Goal: Transaction & Acquisition: Purchase product/service

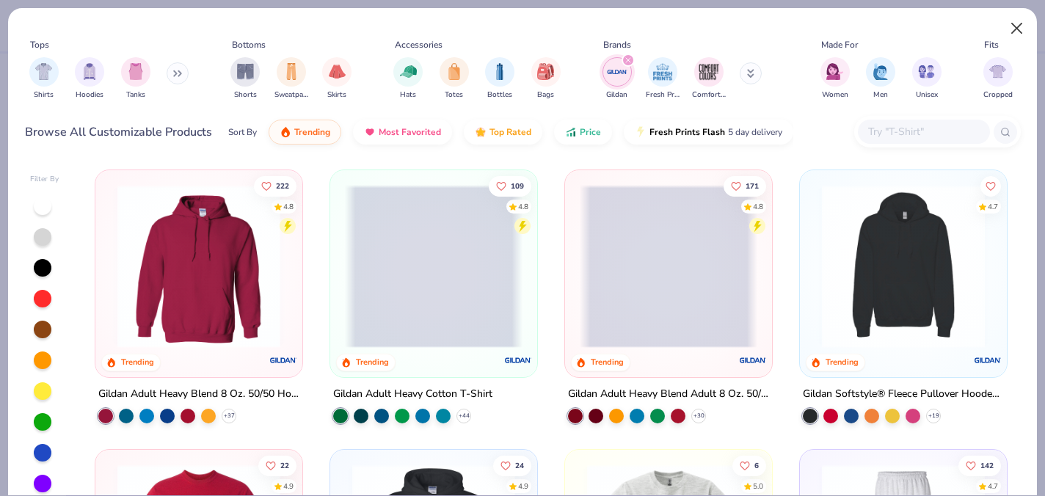
type input "[PERSON_NAME] : [US_STATE][GEOGRAPHIC_DATA]"
type input "70"
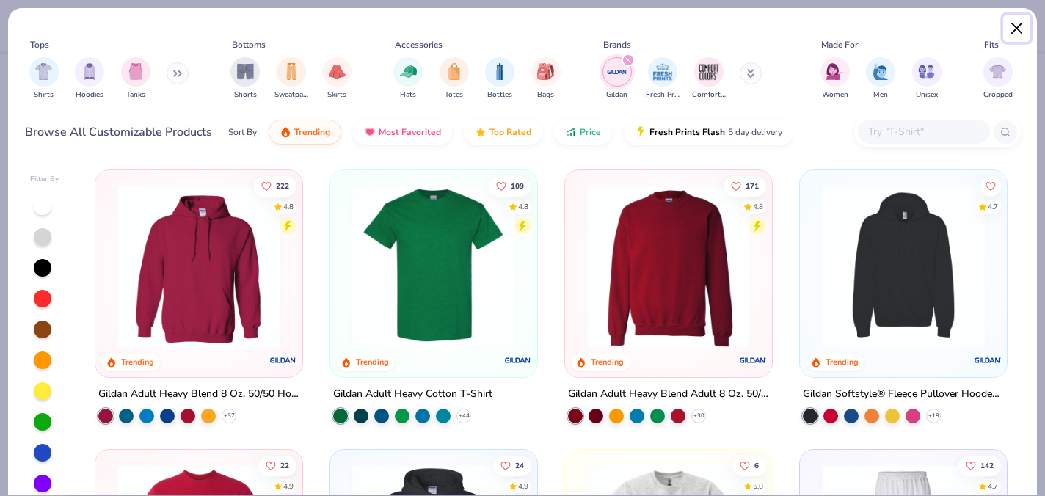
click at [1020, 28] on button "Close" at bounding box center [1017, 29] width 28 height 28
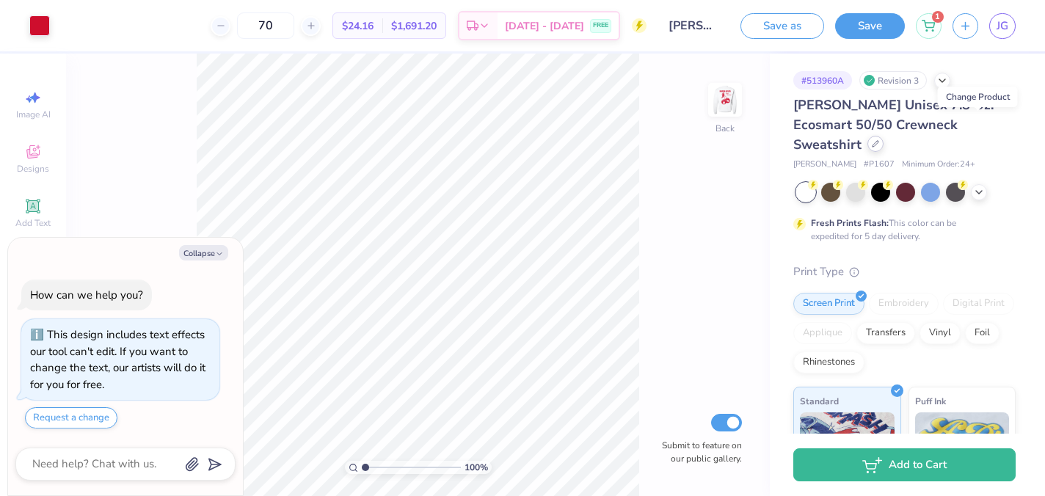
click at [879, 140] on icon at bounding box center [875, 143] width 7 height 7
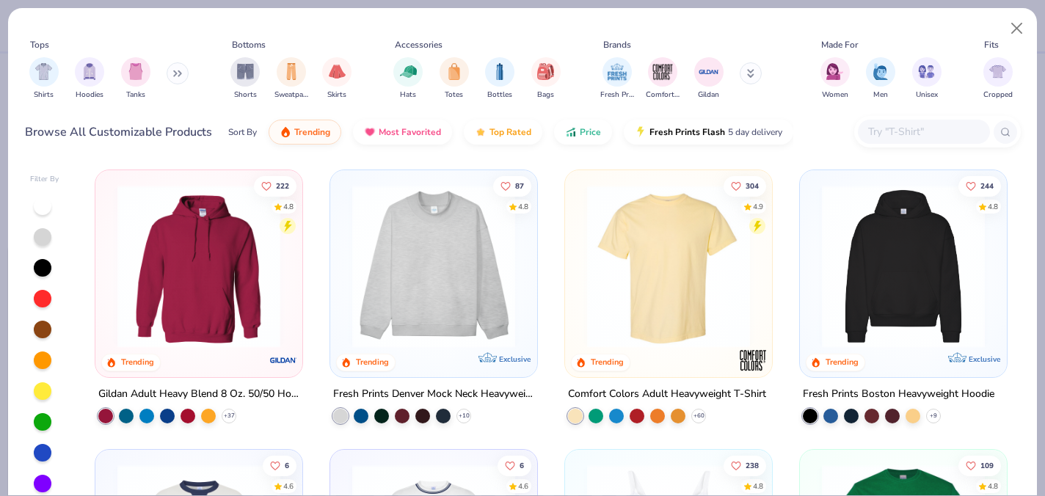
click at [230, 258] on img at bounding box center [199, 266] width 178 height 163
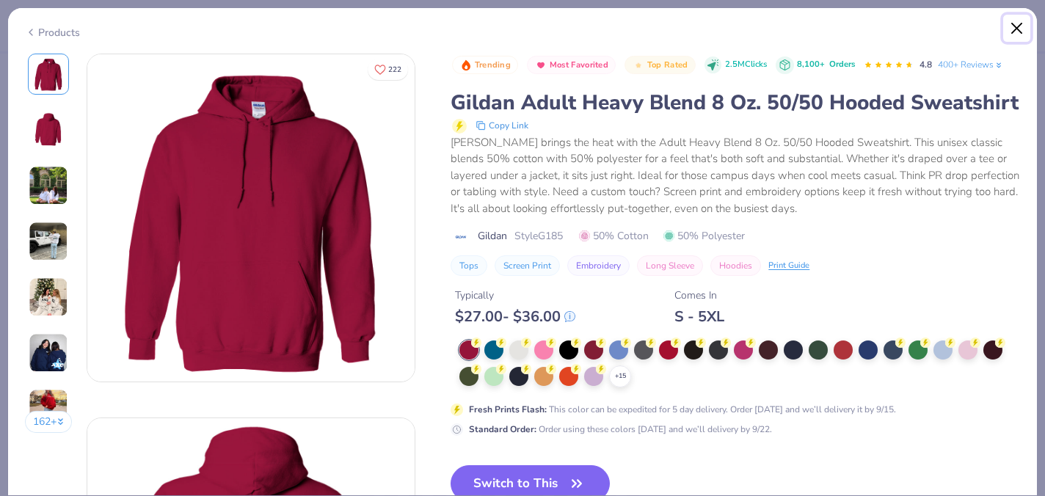
click at [1021, 37] on button "Close" at bounding box center [1017, 29] width 28 height 28
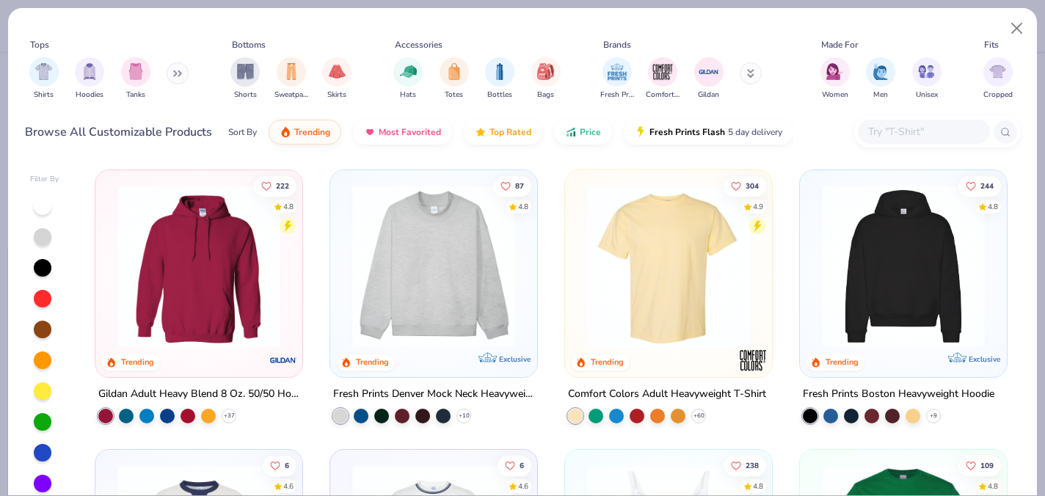
click at [179, 81] on button at bounding box center [178, 73] width 22 height 22
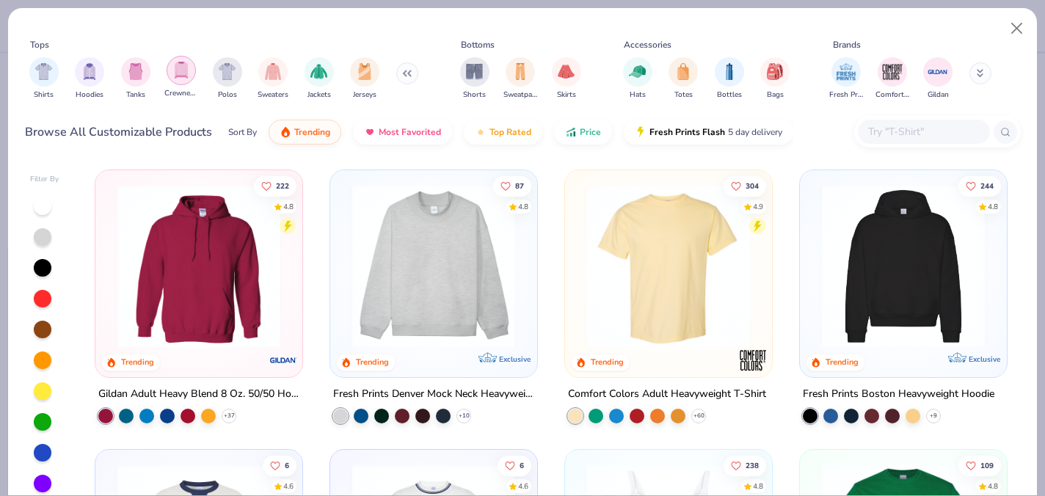
click at [172, 72] on div "filter for Crewnecks" at bounding box center [181, 70] width 29 height 29
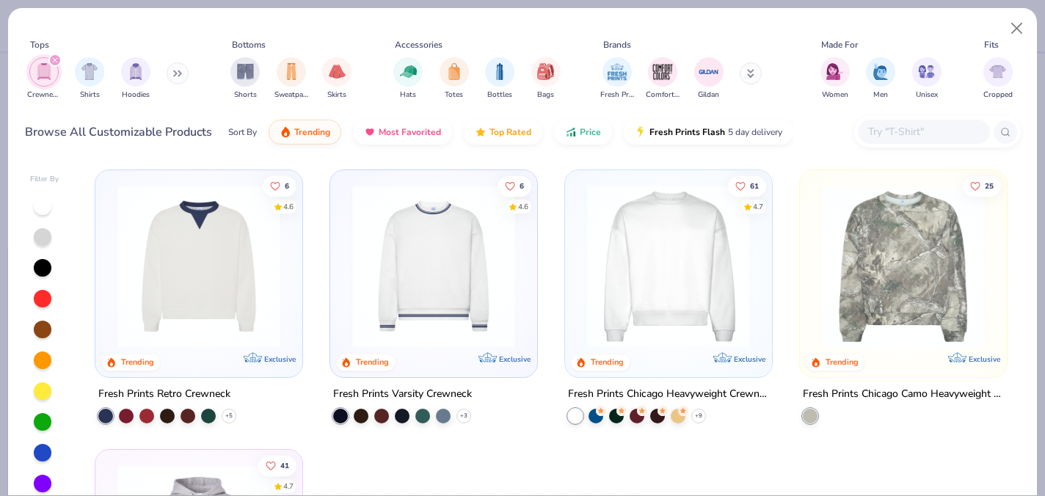
click at [52, 60] on icon "filter for Crewnecks" at bounding box center [55, 60] width 6 height 6
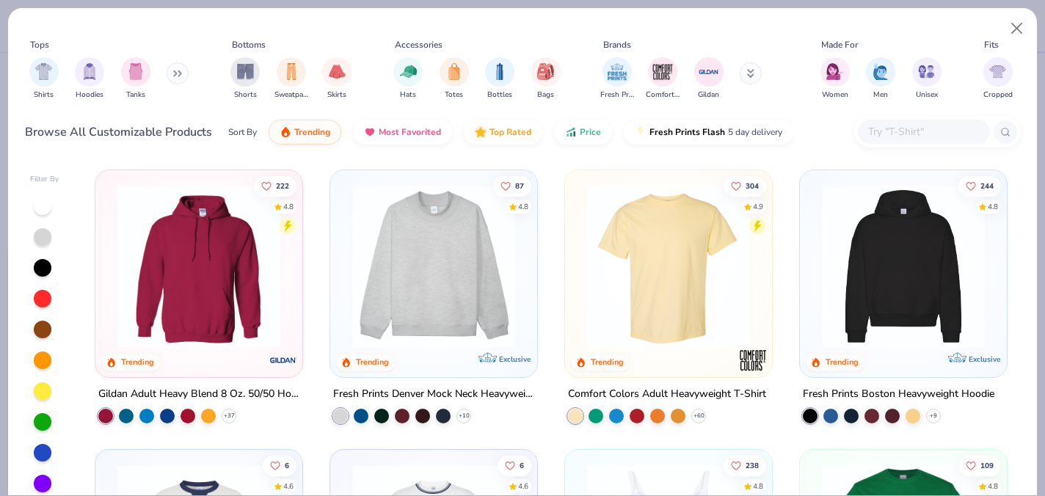
click at [177, 66] on button at bounding box center [178, 73] width 22 height 22
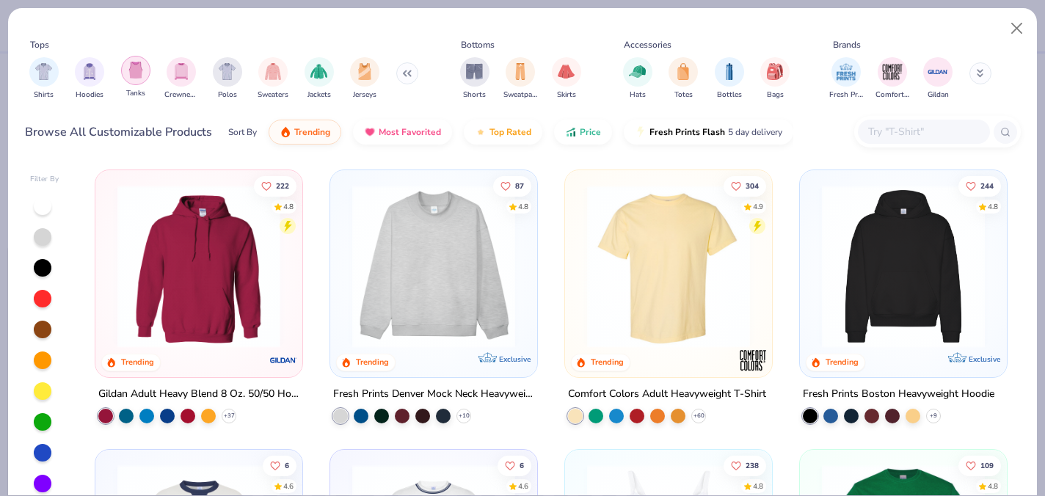
click at [136, 64] on img "filter for Tanks" at bounding box center [136, 70] width 16 height 17
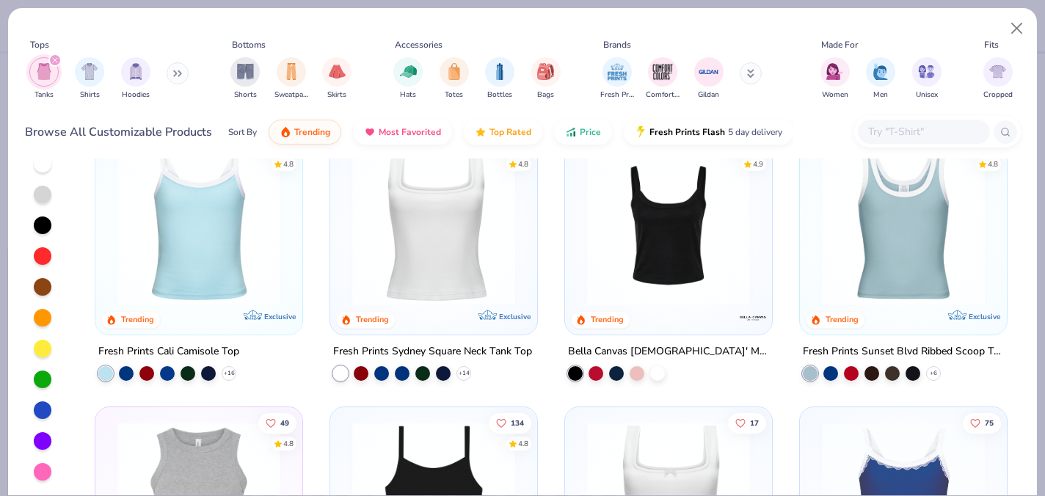
click at [52, 63] on div "filter for Tanks" at bounding box center [54, 60] width 13 height 13
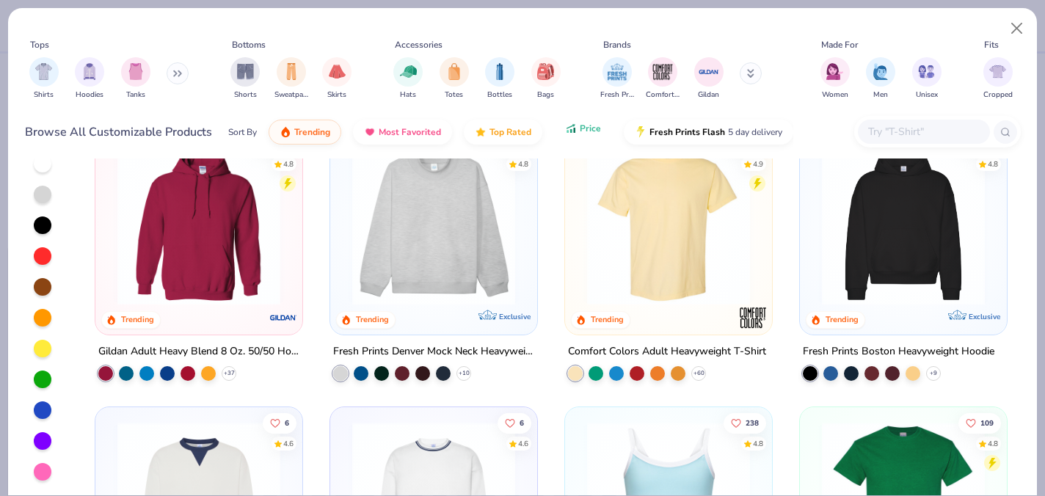
click at [581, 120] on button "Price" at bounding box center [583, 128] width 58 height 25
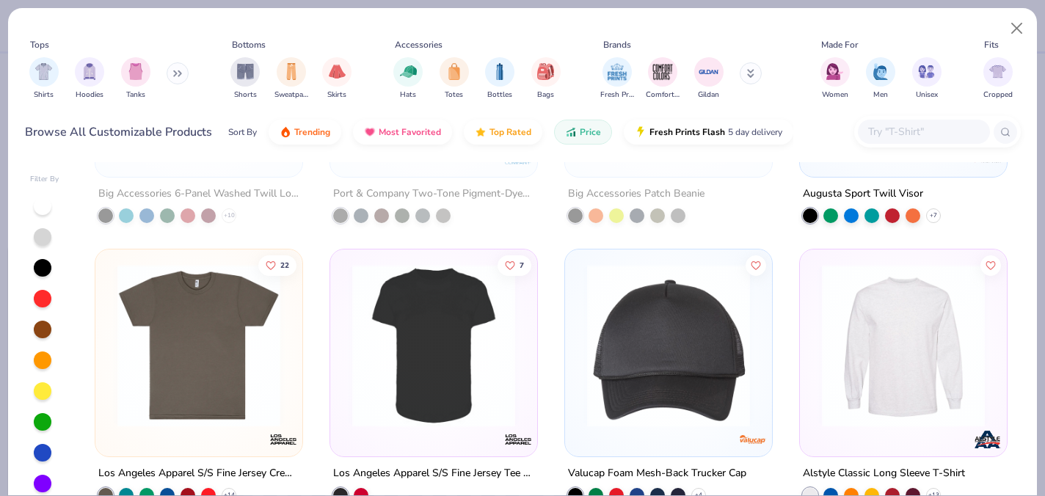
scroll to position [5306, 0]
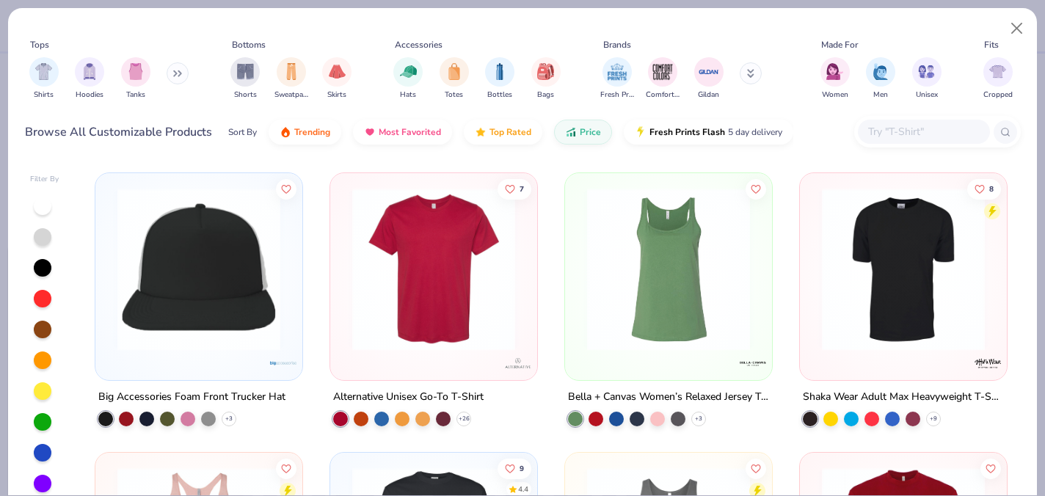
click at [169, 80] on div "Shirts Hoodies Tanks" at bounding box center [109, 78] width 169 height 54
click at [84, 81] on div "filter for Hoodies" at bounding box center [89, 70] width 29 height 29
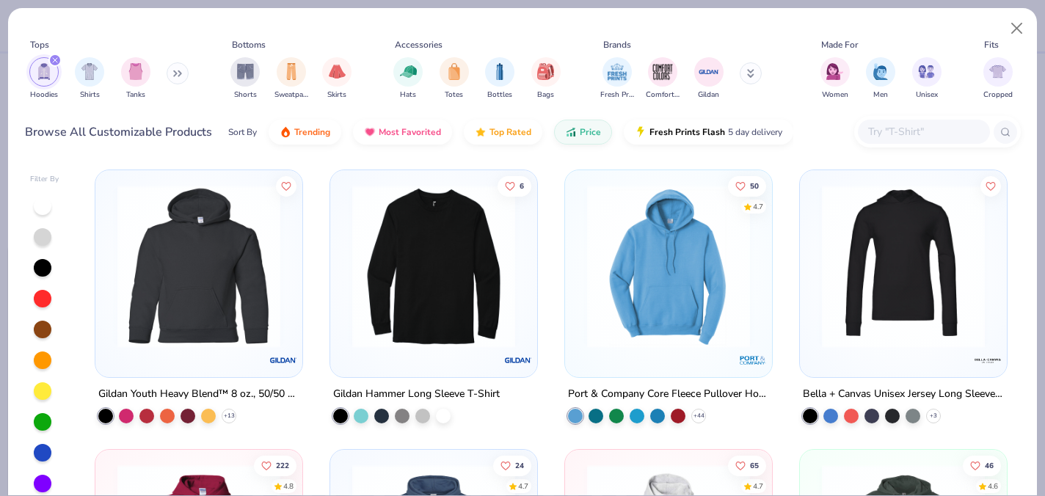
click at [194, 278] on img at bounding box center [199, 266] width 178 height 163
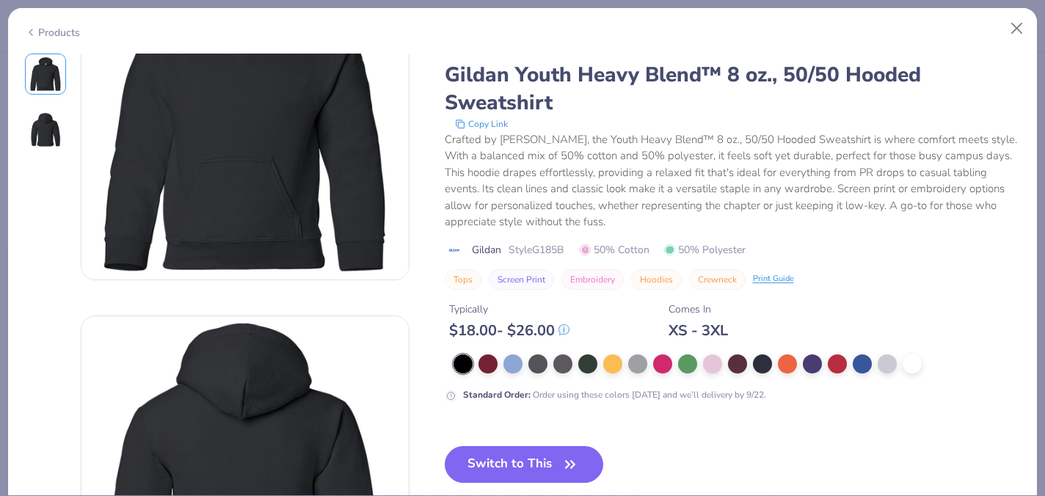
scroll to position [268, 0]
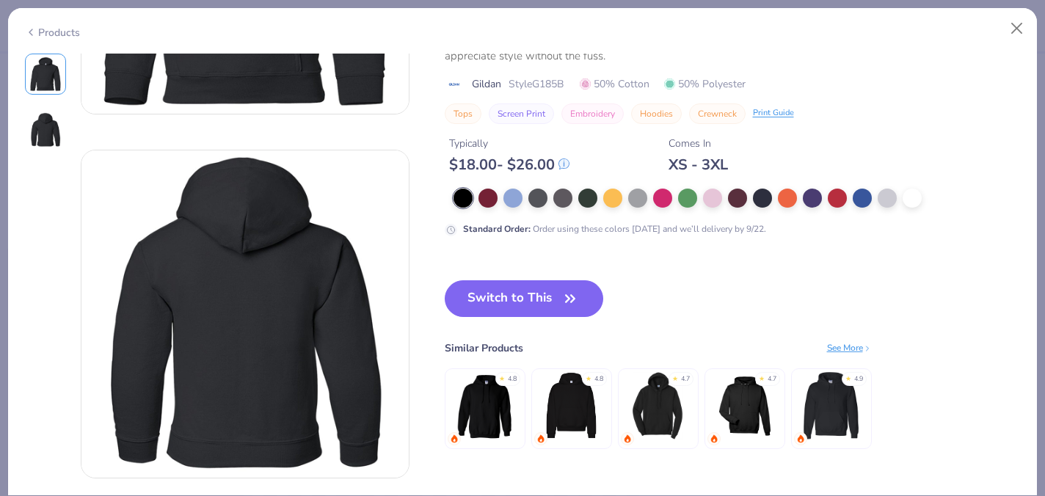
click at [723, 153] on div "Comes In XS - 3XL" at bounding box center [698, 155] width 59 height 38
click at [712, 158] on div "XS - 3XL" at bounding box center [698, 165] width 59 height 18
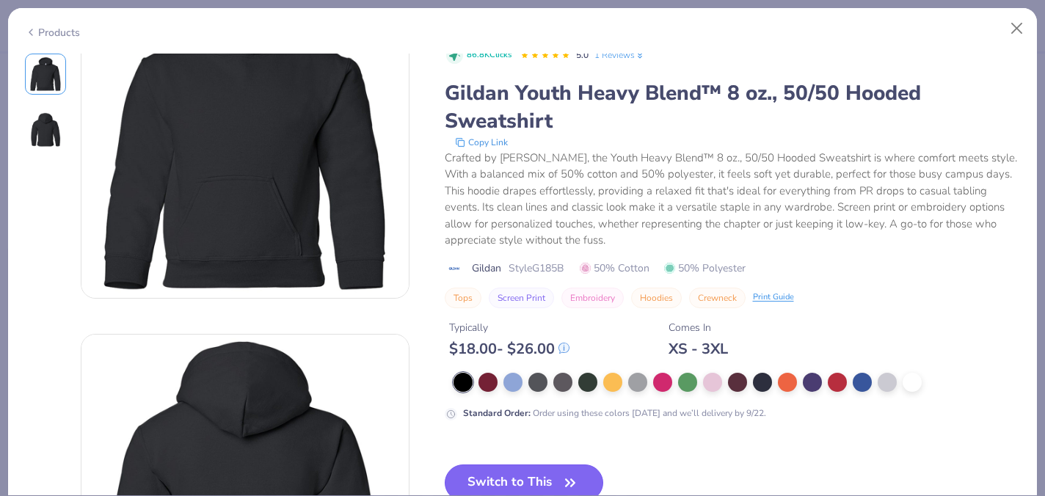
scroll to position [0, 0]
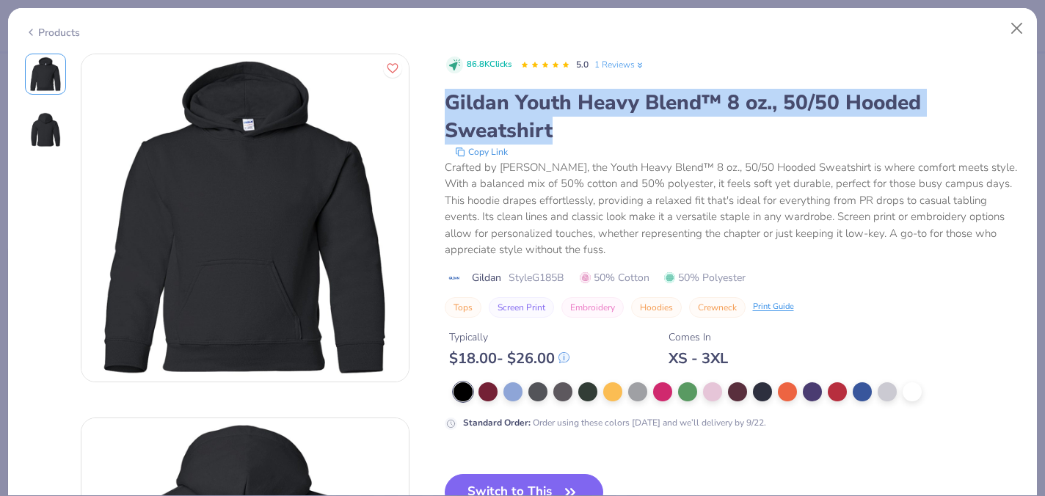
drag, startPoint x: 448, startPoint y: 101, endPoint x: 818, endPoint y: 112, distance: 370.8
click at [823, 120] on div "Gildan Youth Heavy Blend™ 8 oz., 50/50 Hooded Sweatshirt" at bounding box center [733, 117] width 576 height 56
copy div "Gildan Youth Heavy Blend™ 8 oz., 50/50 Hooded Sweatshirt"
click at [1018, 25] on button "Close" at bounding box center [1017, 29] width 28 height 28
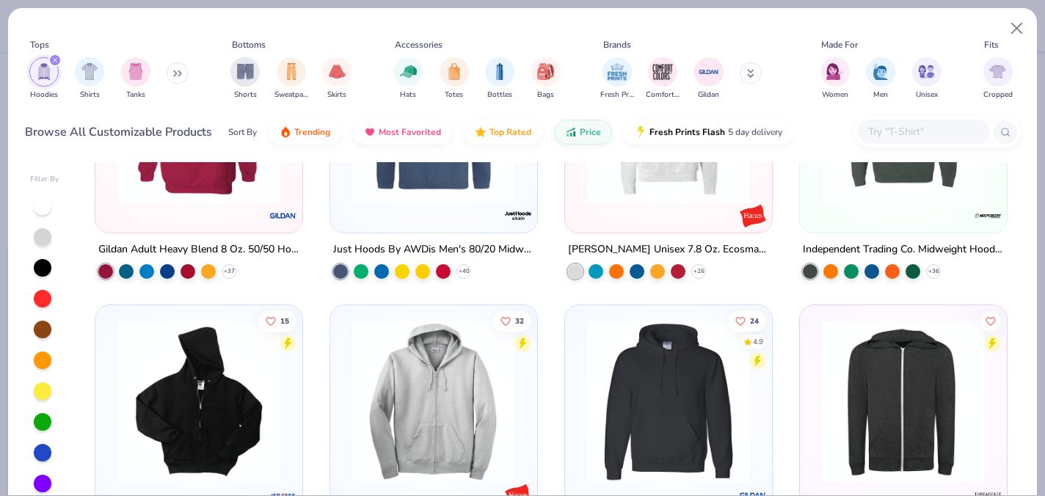
scroll to position [454, 0]
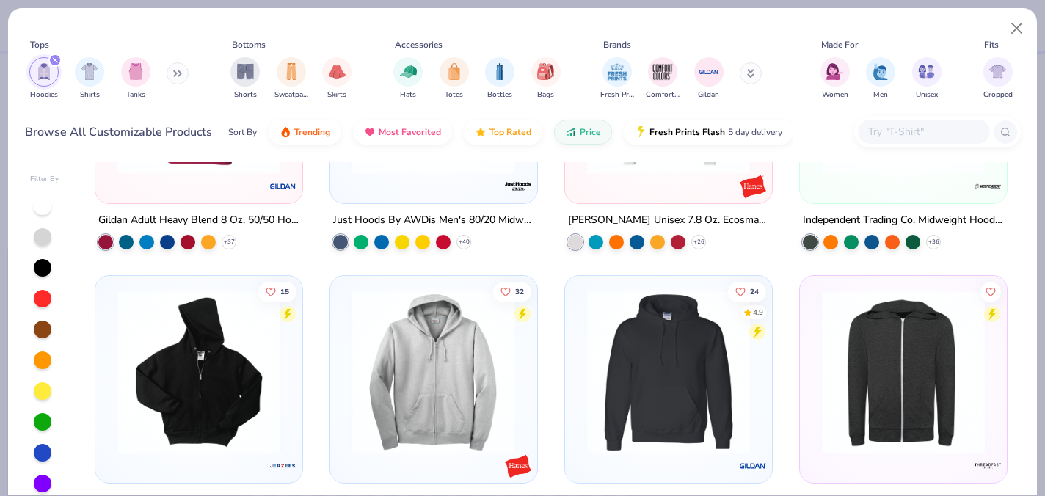
click at [181, 73] on icon at bounding box center [177, 73] width 9 height 7
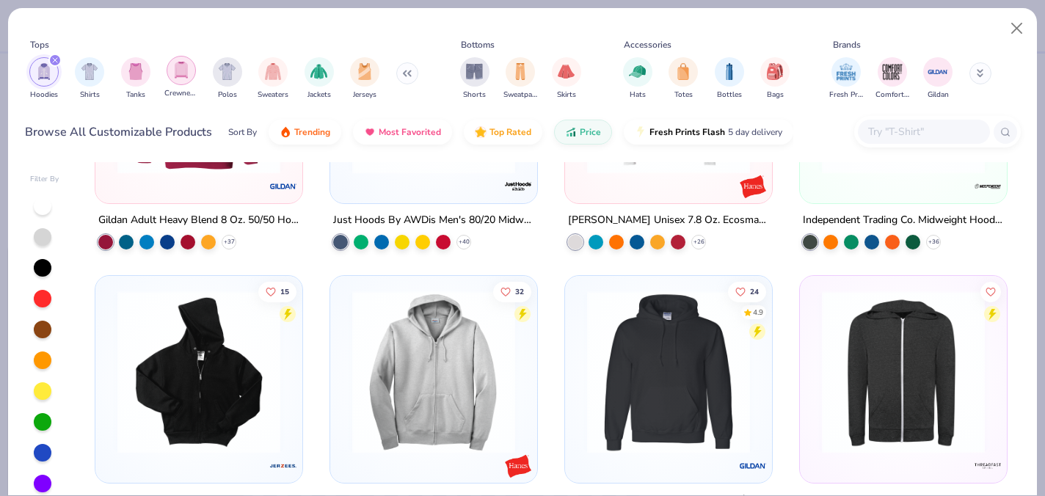
click at [186, 70] on img "filter for Crewnecks" at bounding box center [181, 70] width 16 height 17
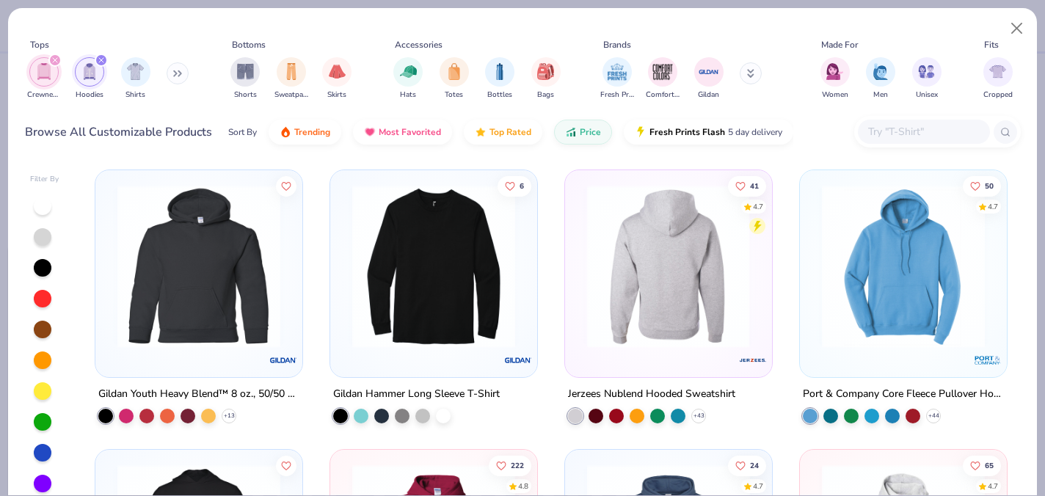
click at [658, 325] on img at bounding box center [669, 266] width 178 height 163
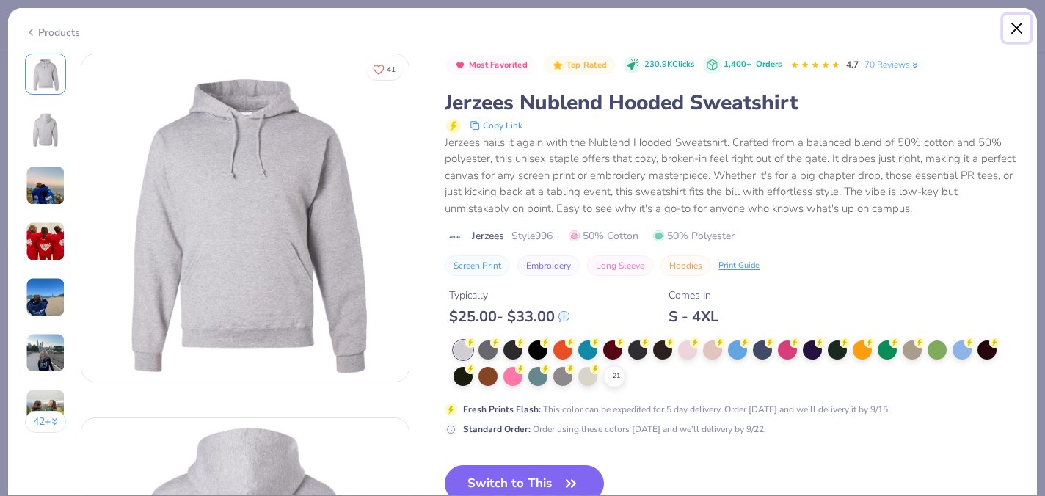
click at [1012, 32] on button "Close" at bounding box center [1017, 29] width 28 height 28
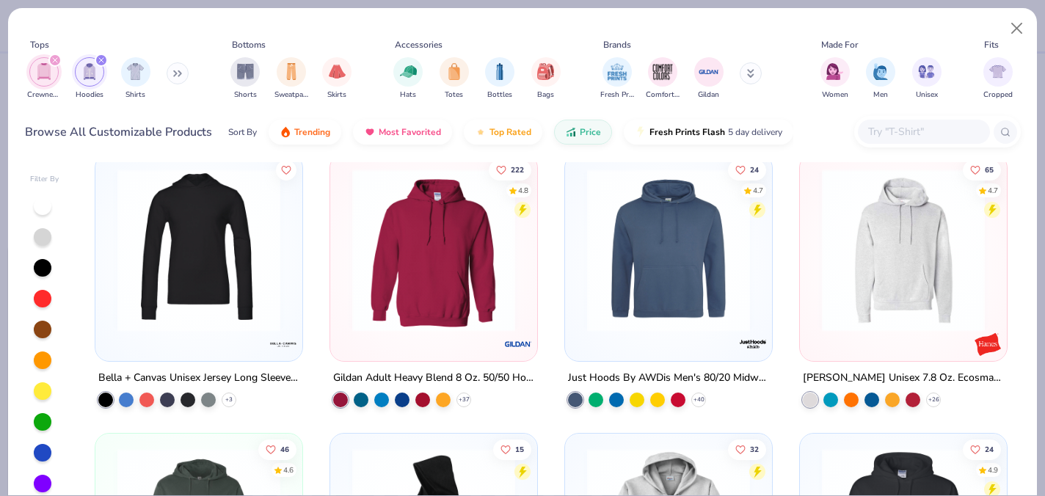
scroll to position [294, 0]
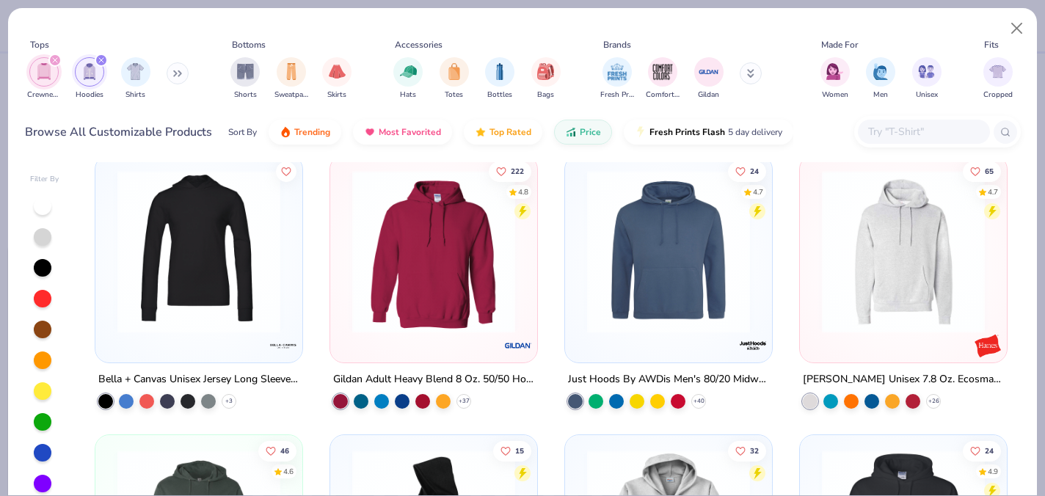
click at [482, 277] on img at bounding box center [434, 251] width 178 height 163
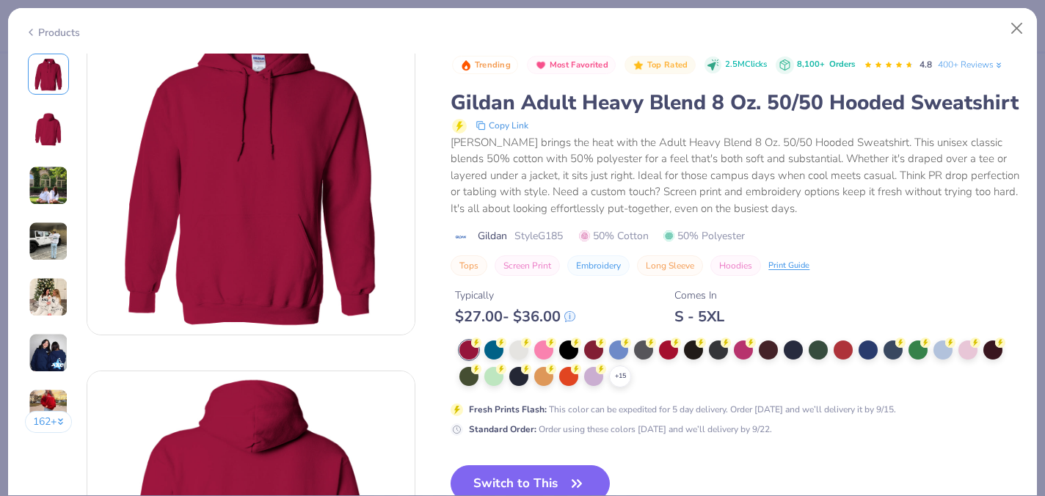
scroll to position [109, 0]
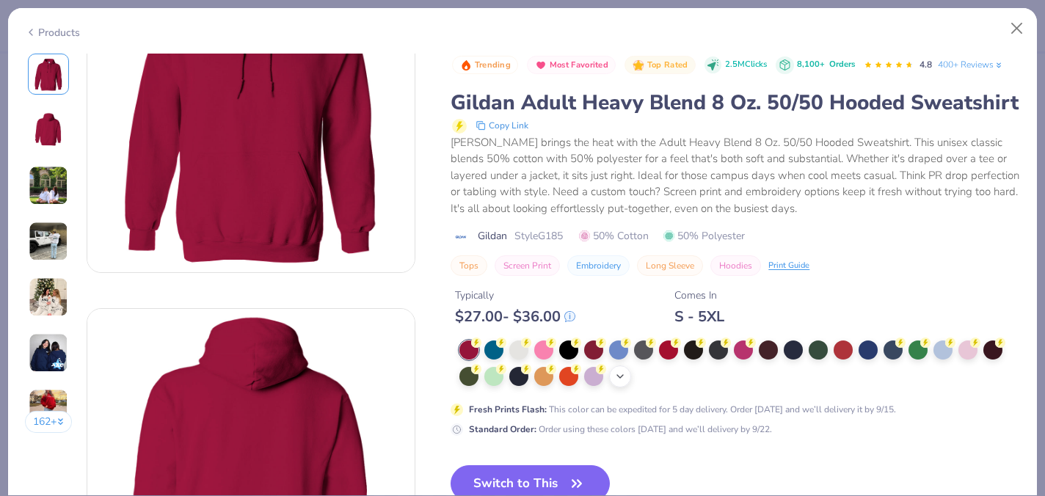
click at [615, 376] on icon at bounding box center [620, 377] width 12 height 12
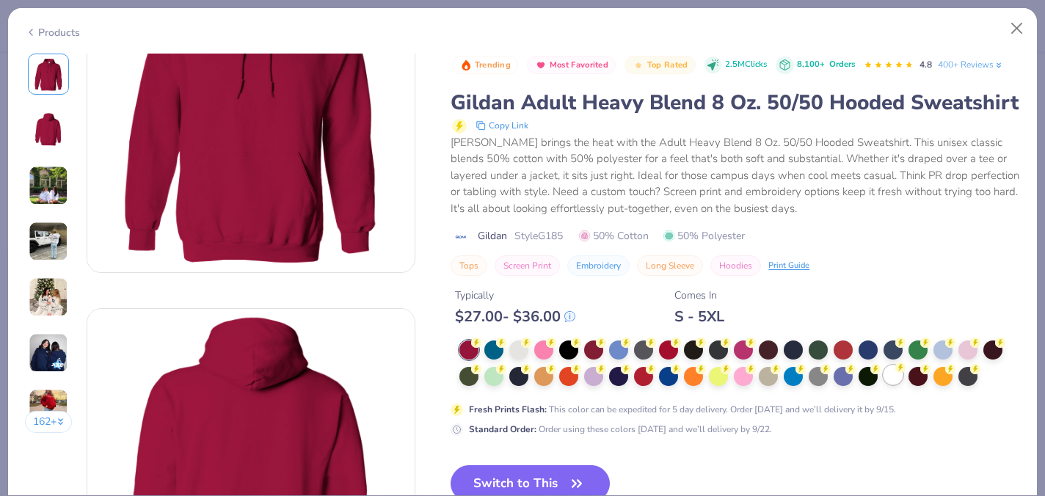
click at [887, 380] on div at bounding box center [893, 374] width 19 height 19
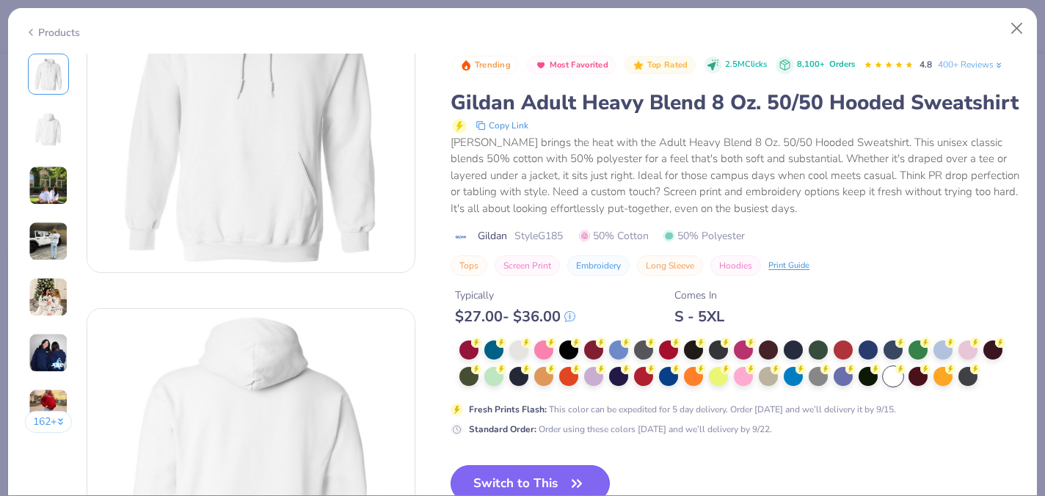
click at [567, 471] on button "Switch to This" at bounding box center [530, 483] width 159 height 37
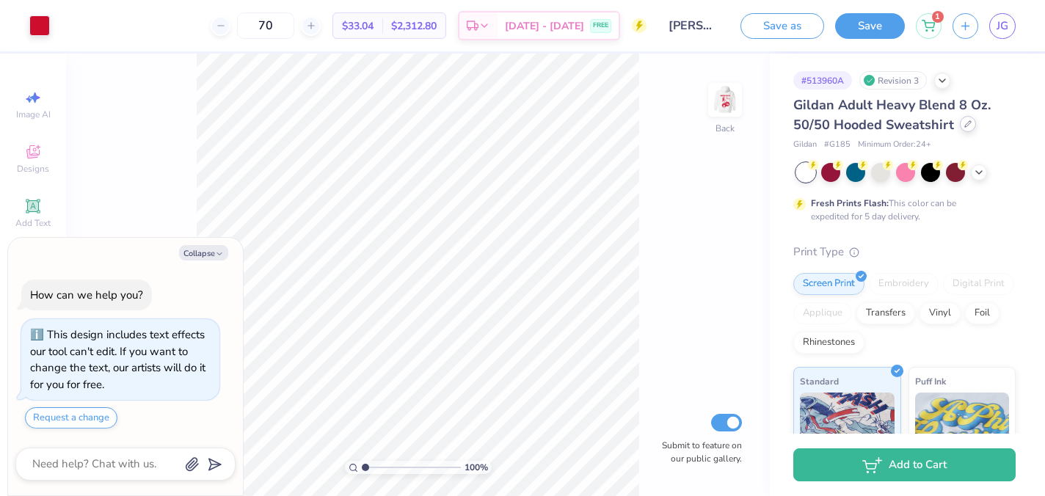
click at [971, 120] on div at bounding box center [968, 124] width 16 height 16
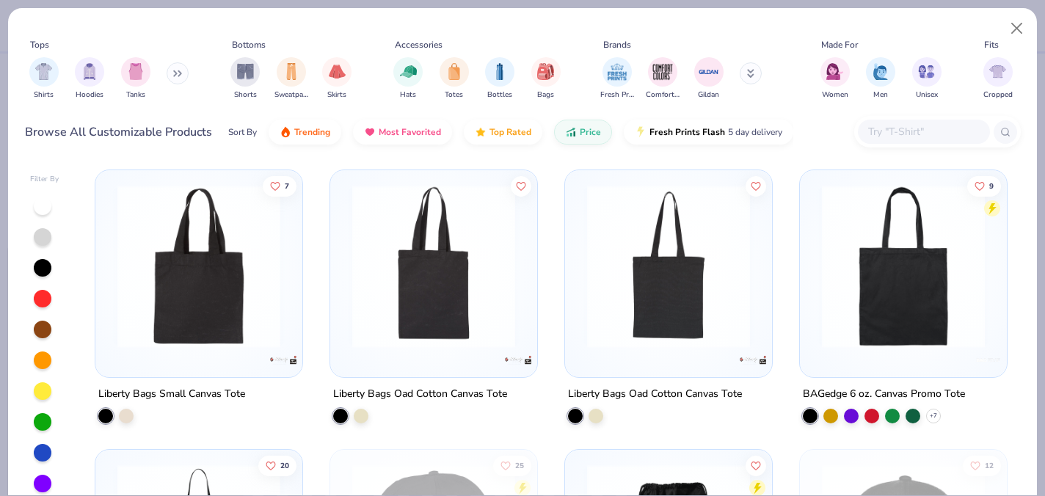
click at [884, 122] on div at bounding box center [924, 132] width 132 height 24
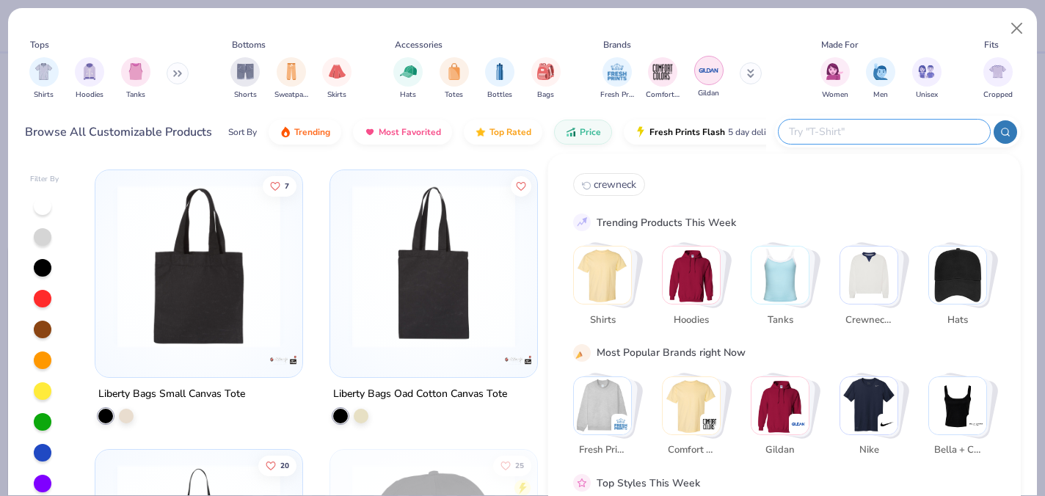
click at [705, 79] on img "filter for Gildan" at bounding box center [709, 70] width 22 height 22
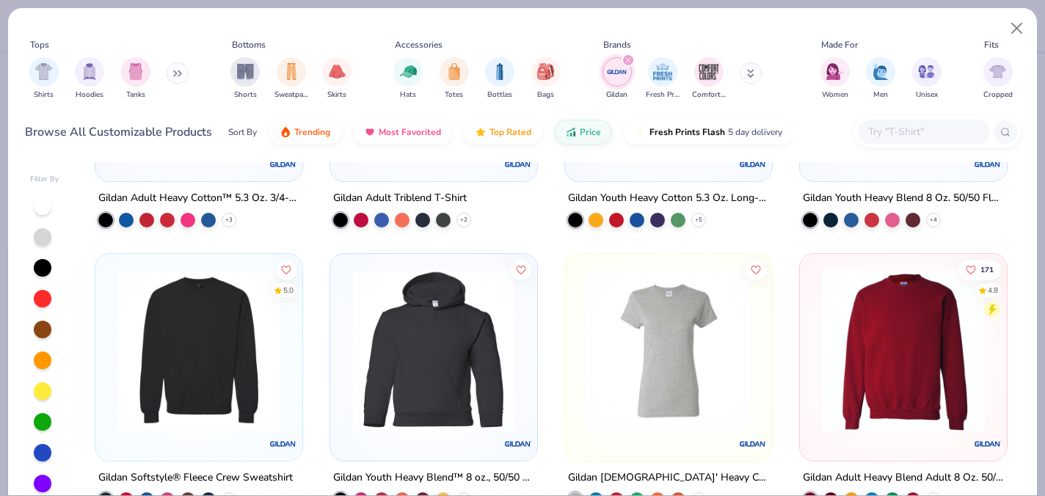
scroll to position [1596, 0]
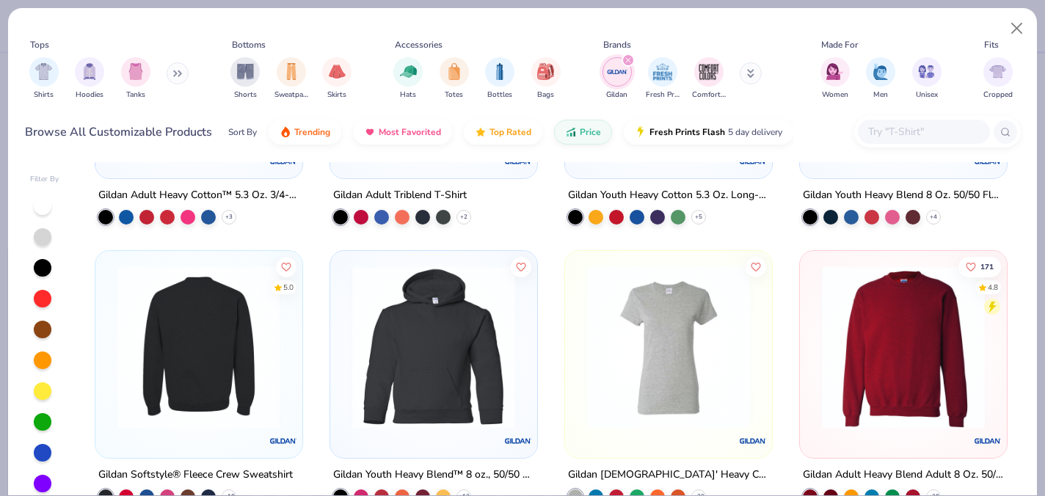
click at [251, 344] on img at bounding box center [199, 346] width 178 height 163
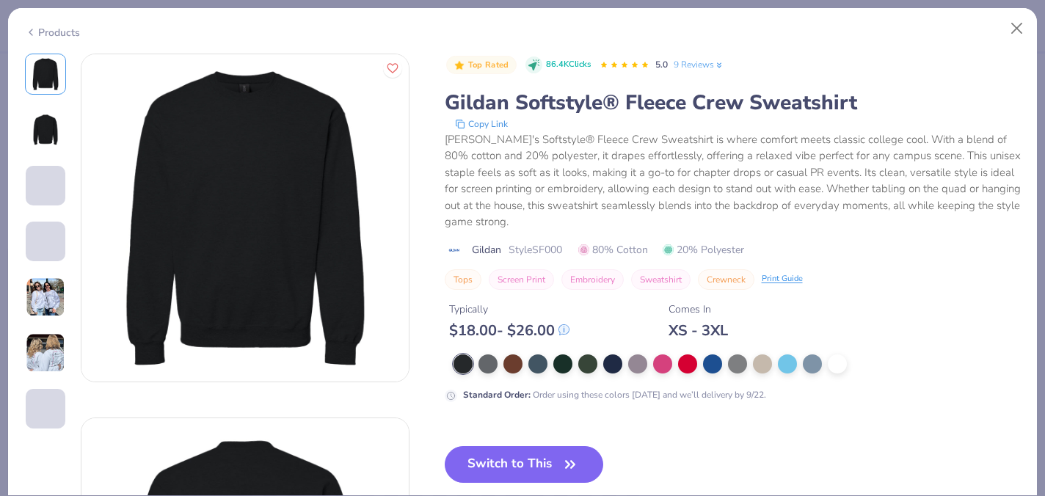
click at [42, 119] on img at bounding box center [45, 129] width 35 height 35
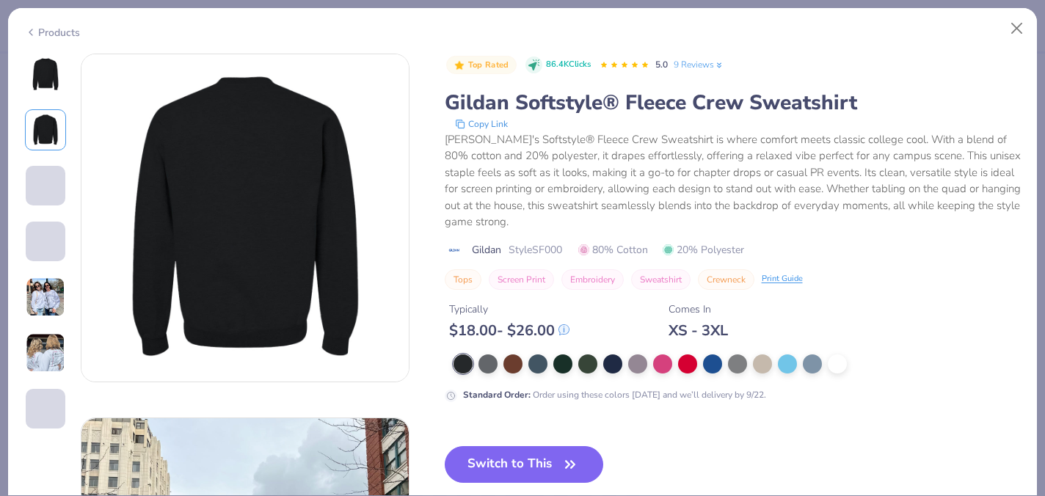
click at [40, 261] on span at bounding box center [46, 242] width 40 height 40
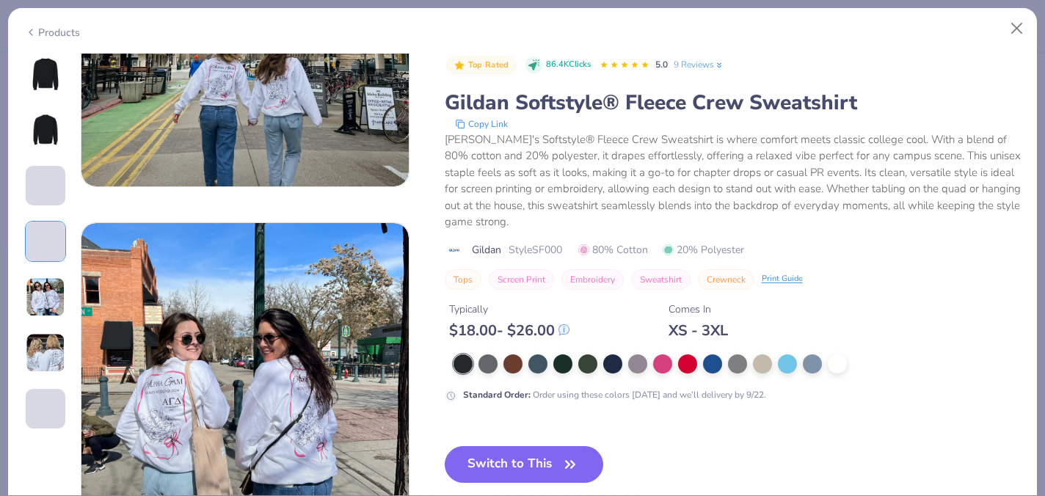
click at [41, 308] on img at bounding box center [46, 297] width 40 height 40
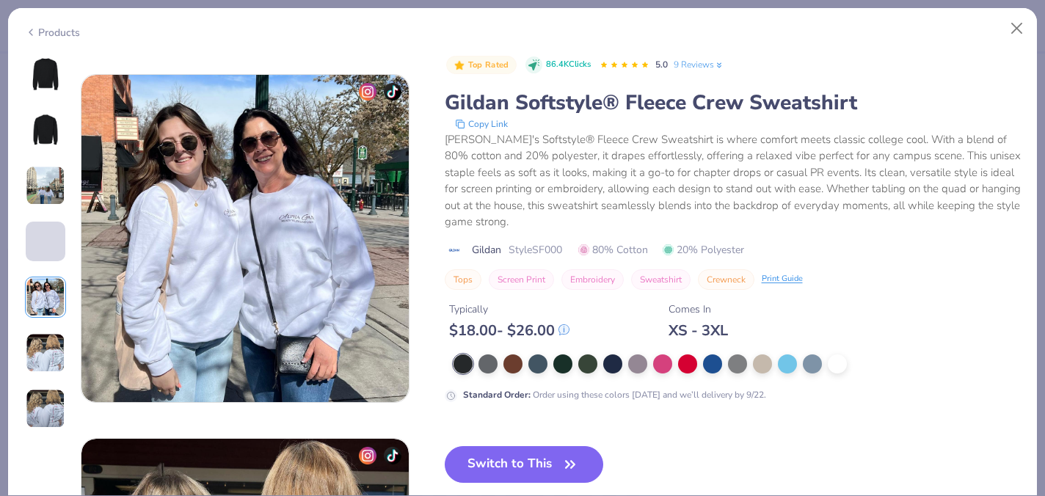
scroll to position [1456, 0]
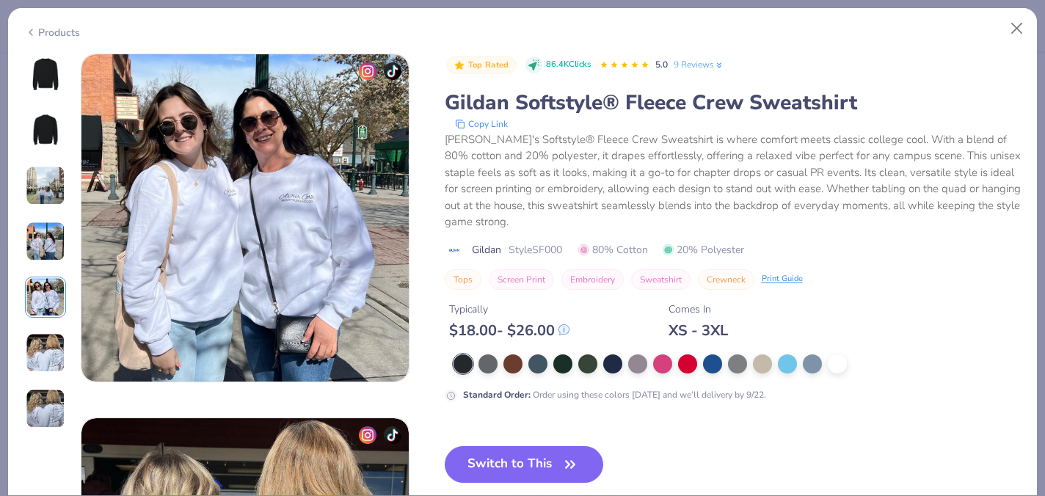
click at [43, 367] on img at bounding box center [46, 353] width 40 height 40
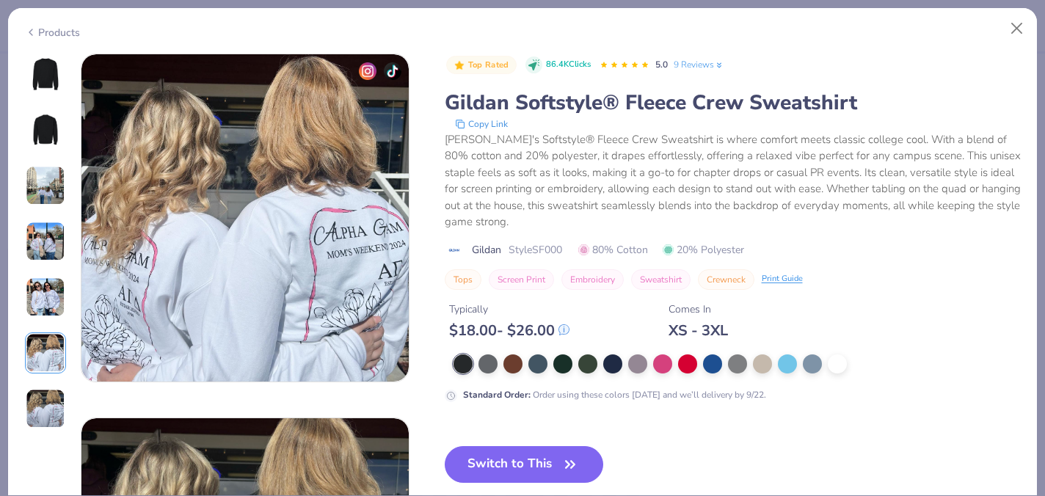
click at [46, 392] on img at bounding box center [46, 409] width 40 height 40
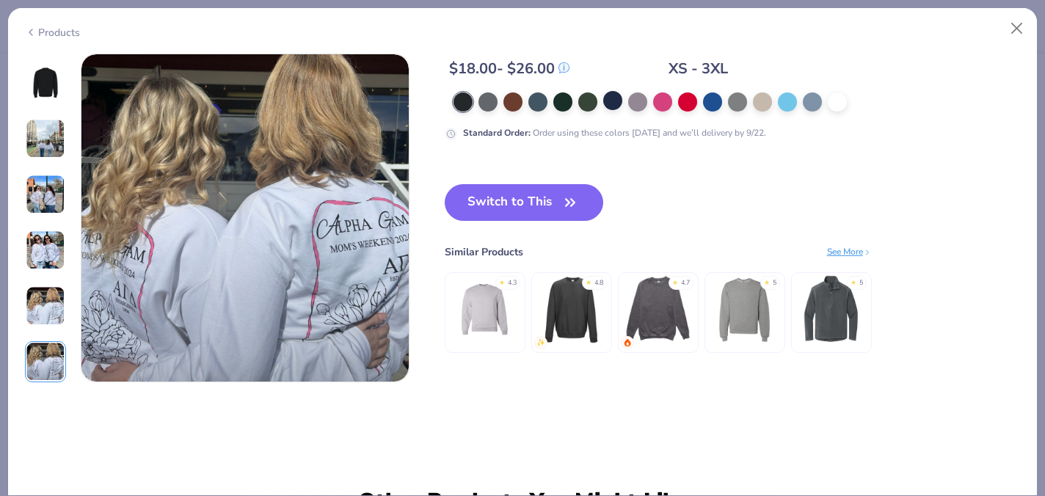
scroll to position [2171, 0]
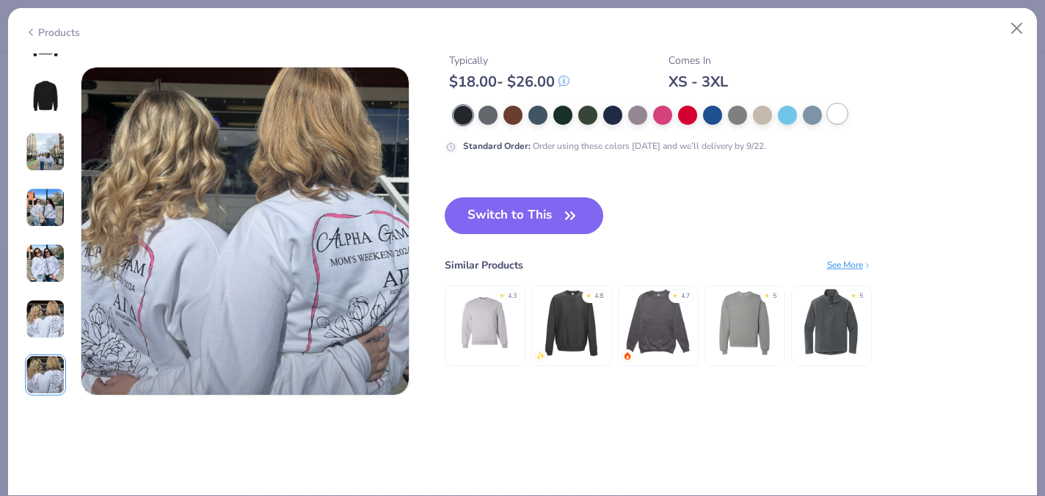
click at [828, 114] on div at bounding box center [837, 113] width 19 height 19
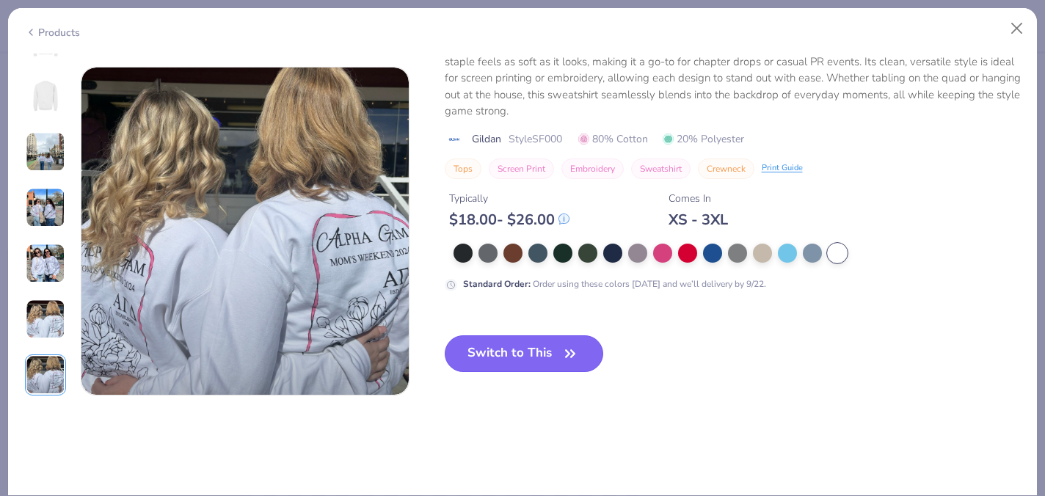
click at [554, 351] on button "Switch to This" at bounding box center [524, 353] width 159 height 37
type textarea "x"
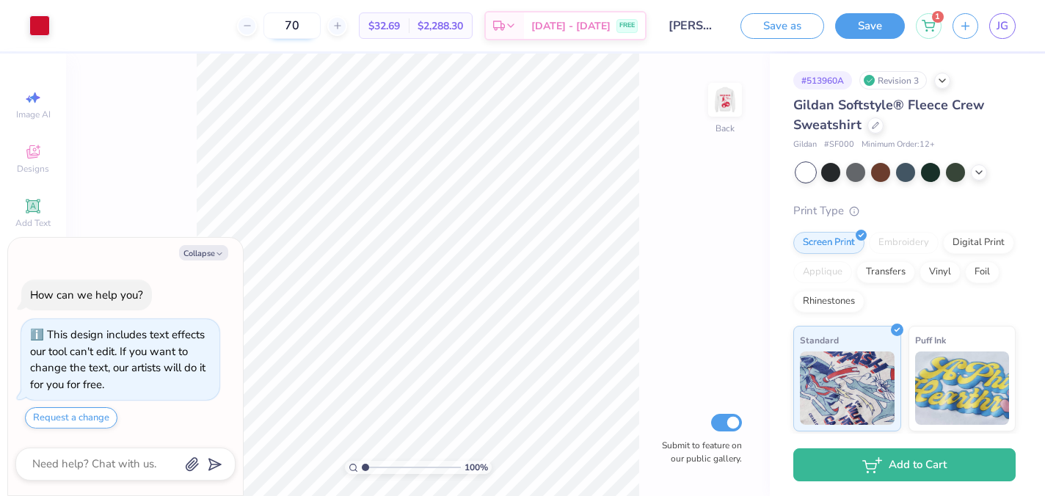
click at [302, 30] on input "70" at bounding box center [291, 25] width 57 height 26
click at [314, 27] on input "70" at bounding box center [291, 25] width 57 height 26
click at [274, 23] on div "70" at bounding box center [292, 25] width 110 height 26
click at [252, 25] on icon at bounding box center [247, 26] width 10 height 10
click at [267, 24] on div "69 Per Item Total Est. Delivery N/A FREE" at bounding box center [354, 25] width 586 height 51
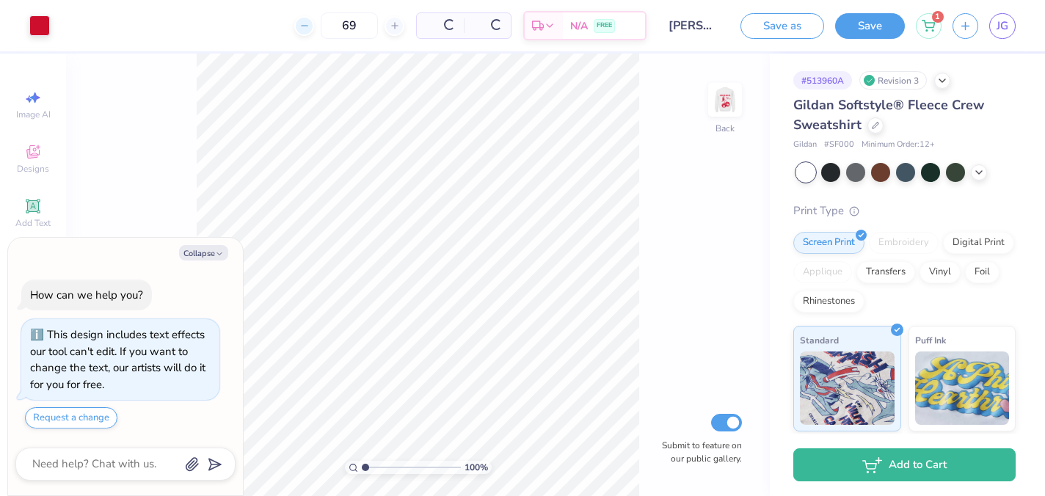
click at [267, 24] on div "69 Per Item Total Est. Delivery N/A FREE" at bounding box center [354, 25] width 586 height 51
click at [345, 23] on div at bounding box center [337, 26] width 20 height 20
type input "70"
click at [345, 23] on div "70" at bounding box center [292, 25] width 110 height 26
click at [321, 26] on input "70" at bounding box center [291, 25] width 57 height 26
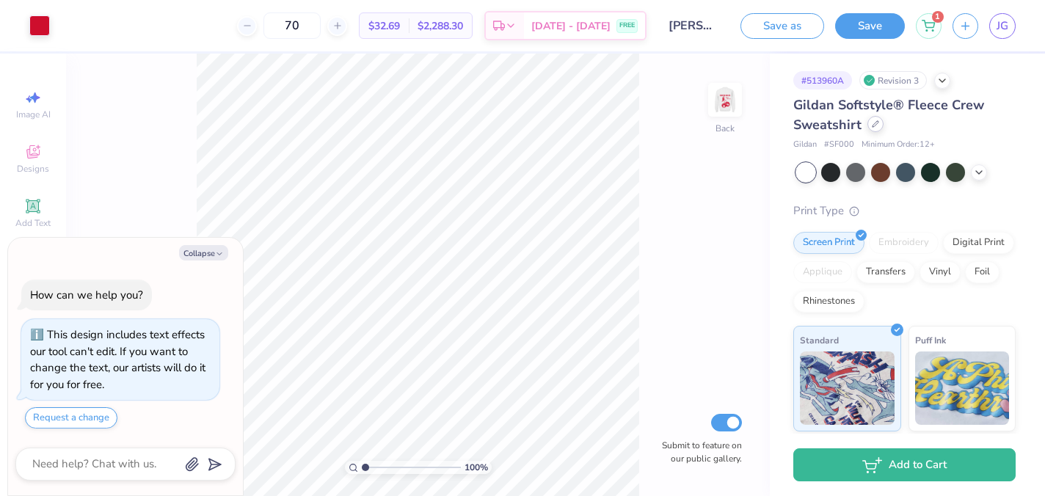
click at [868, 125] on div at bounding box center [875, 124] width 16 height 16
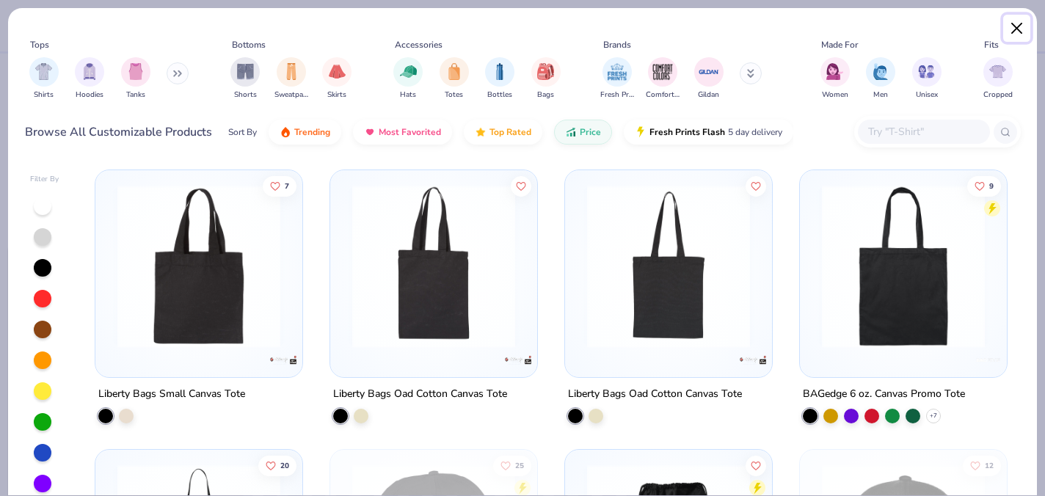
click at [1025, 32] on button "Close" at bounding box center [1017, 29] width 28 height 28
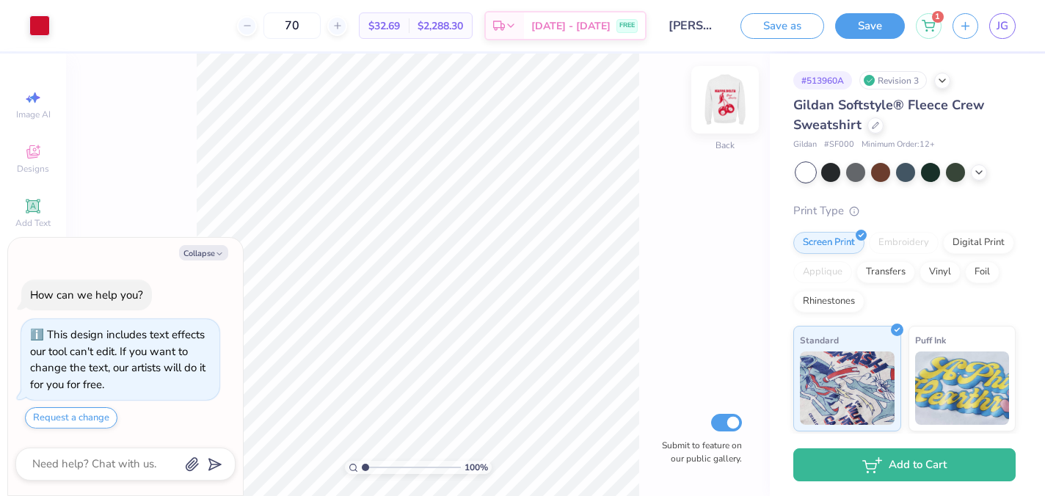
click at [723, 101] on img at bounding box center [725, 99] width 59 height 59
type textarea "x"
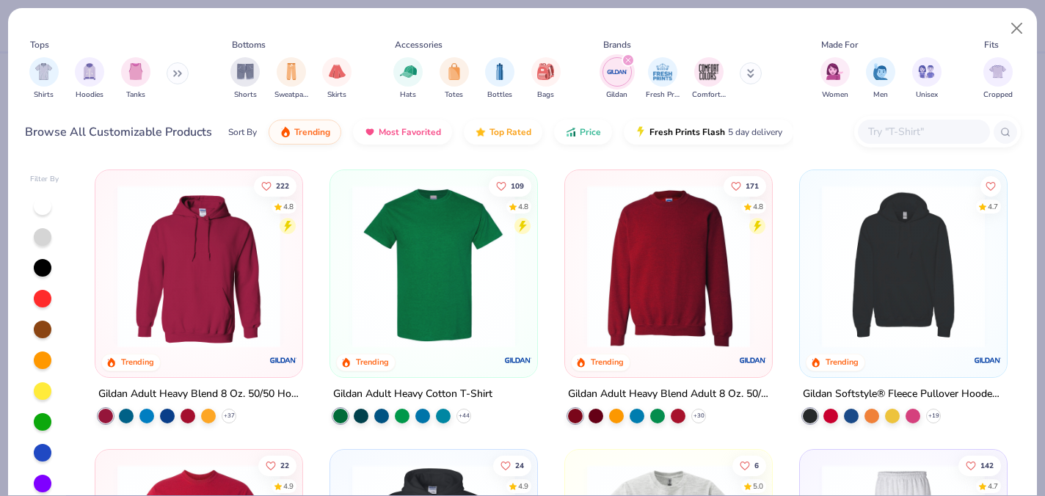
type input "[PERSON_NAME] : [US_STATE][GEOGRAPHIC_DATA]"
type input "70"
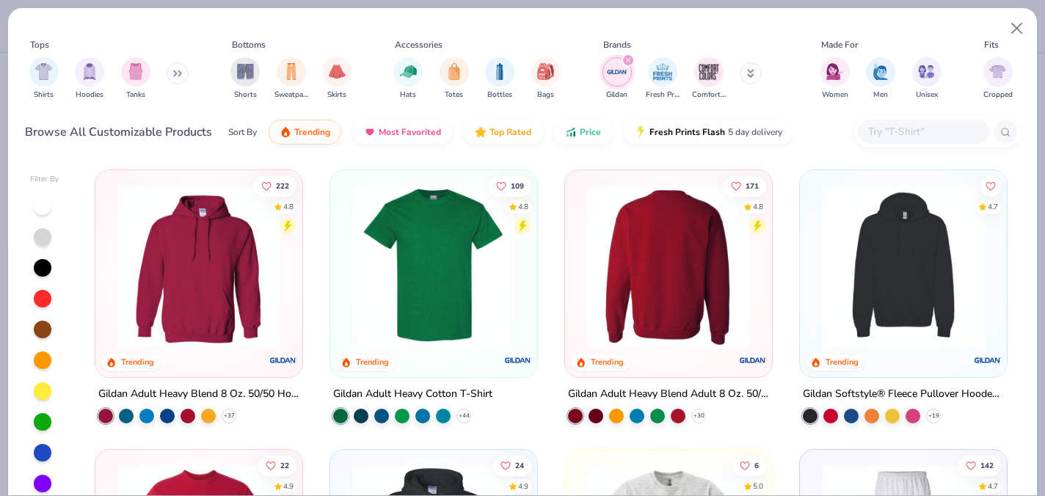
click at [580, 301] on img at bounding box center [491, 266] width 178 height 163
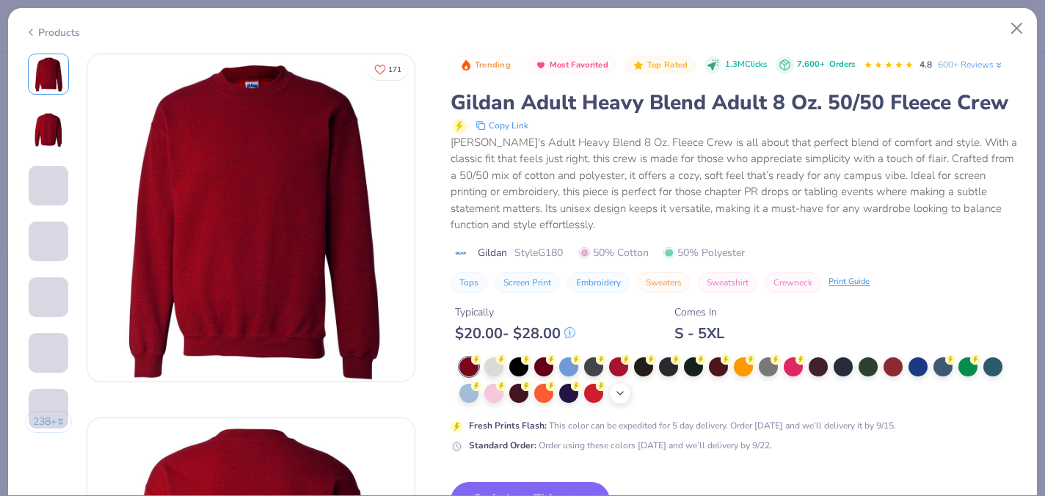
click at [619, 385] on div "+ 8" at bounding box center [620, 393] width 22 height 22
click at [762, 386] on div at bounding box center [768, 391] width 19 height 19
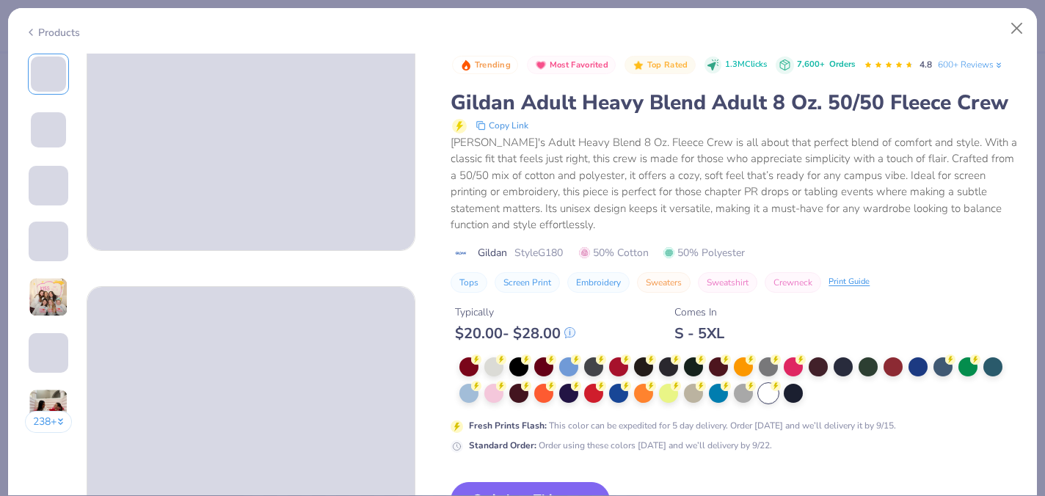
scroll to position [134, 0]
click at [583, 484] on button "Switch to This" at bounding box center [530, 500] width 159 height 37
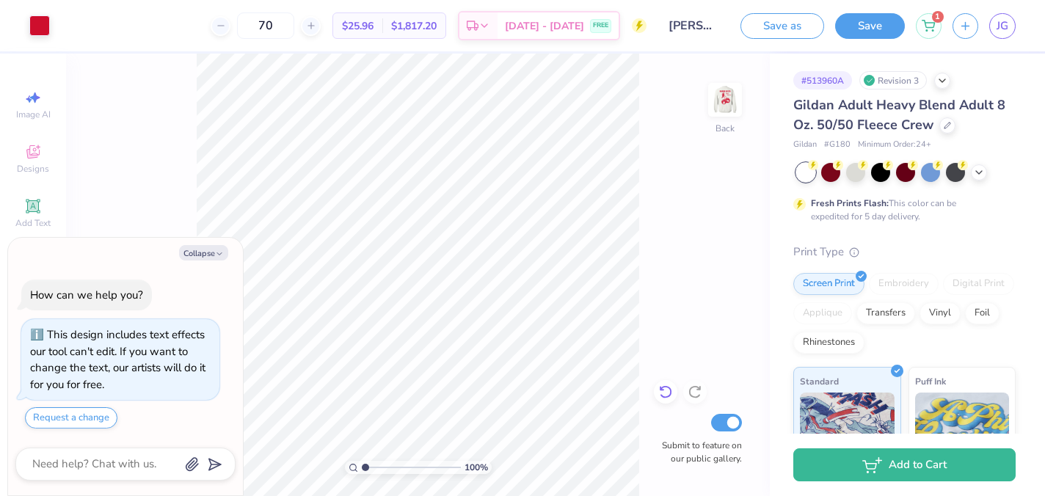
click at [661, 384] on div at bounding box center [665, 391] width 23 height 23
click at [721, 92] on img at bounding box center [725, 99] width 59 height 59
click at [719, 107] on img at bounding box center [725, 99] width 59 height 59
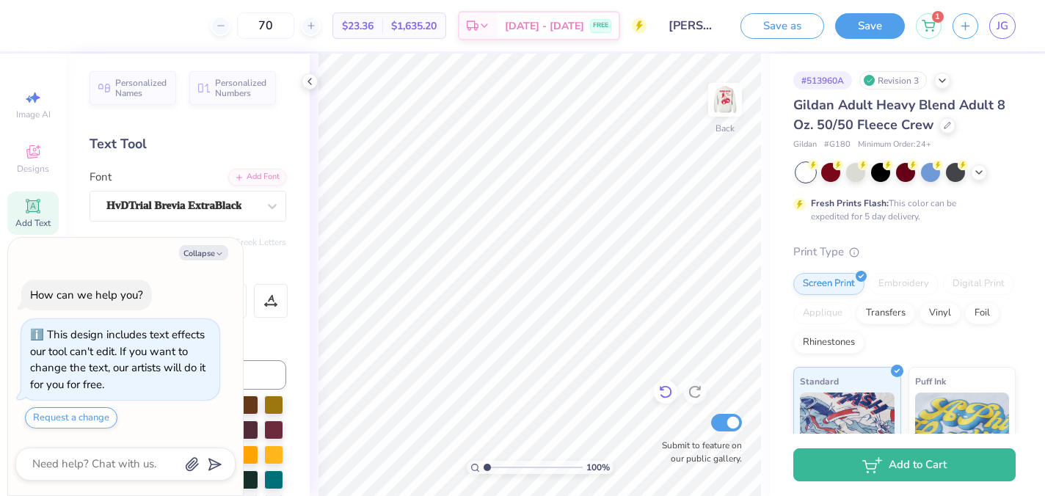
click at [660, 391] on icon at bounding box center [665, 392] width 15 height 15
click at [699, 385] on icon at bounding box center [695, 392] width 15 height 15
click at [666, 398] on icon at bounding box center [665, 392] width 12 height 13
click at [669, 398] on icon at bounding box center [665, 392] width 15 height 15
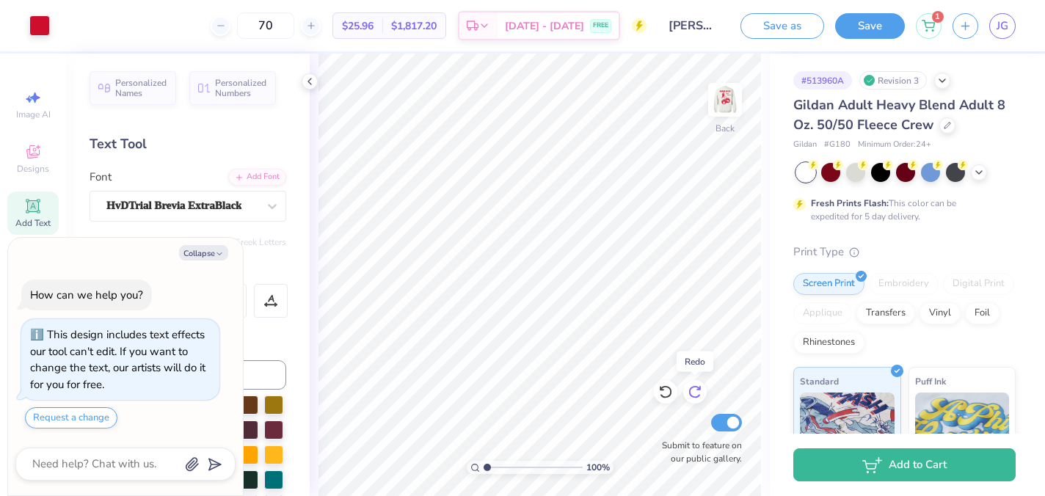
click at [699, 388] on icon at bounding box center [698, 388] width 3 height 3
click at [670, 398] on icon at bounding box center [665, 392] width 15 height 15
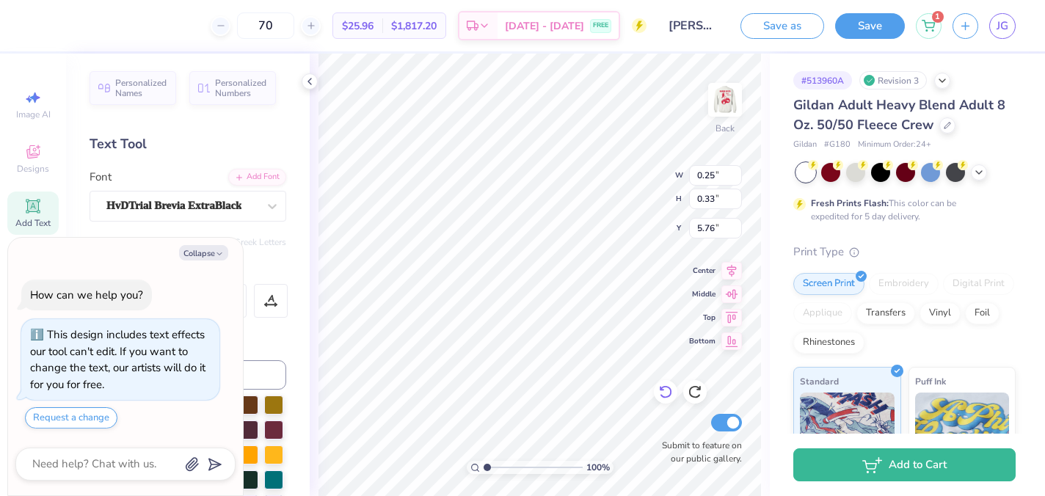
click at [666, 397] on icon at bounding box center [665, 392] width 12 height 13
click at [727, 99] on img at bounding box center [725, 99] width 59 height 59
click at [945, 127] on icon at bounding box center [947, 123] width 7 height 7
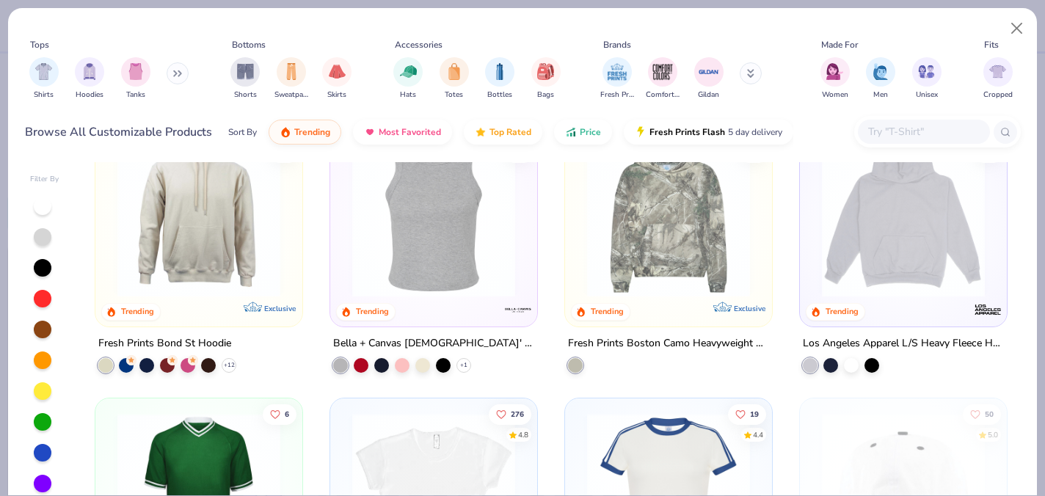
scroll to position [1726, 0]
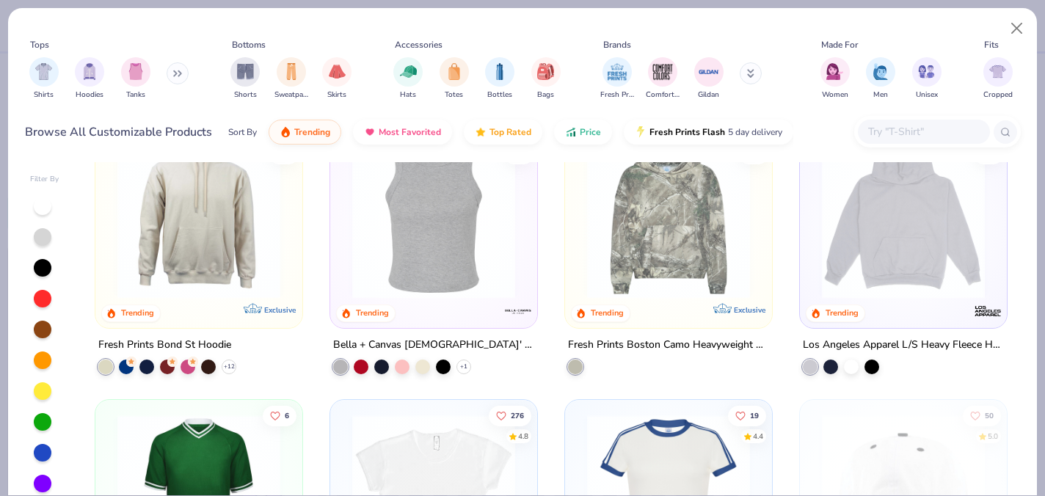
click at [956, 237] on img at bounding box center [904, 216] width 178 height 163
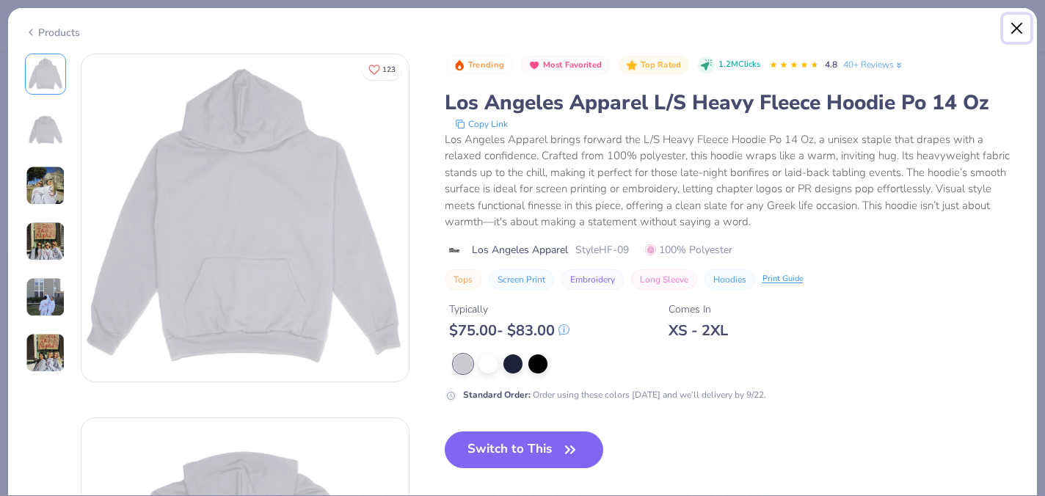
click at [1022, 23] on button "Close" at bounding box center [1017, 29] width 28 height 28
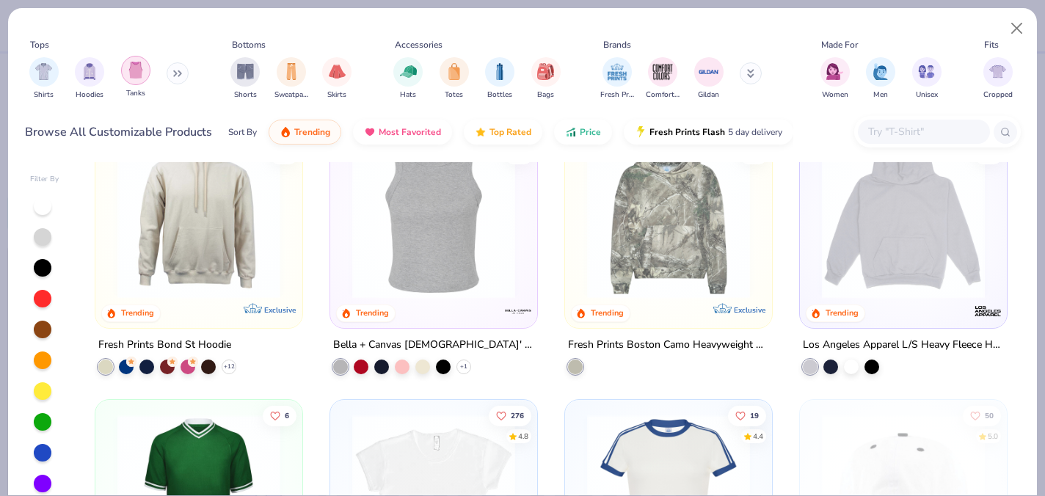
click at [143, 72] on div "filter for Tanks" at bounding box center [135, 70] width 29 height 29
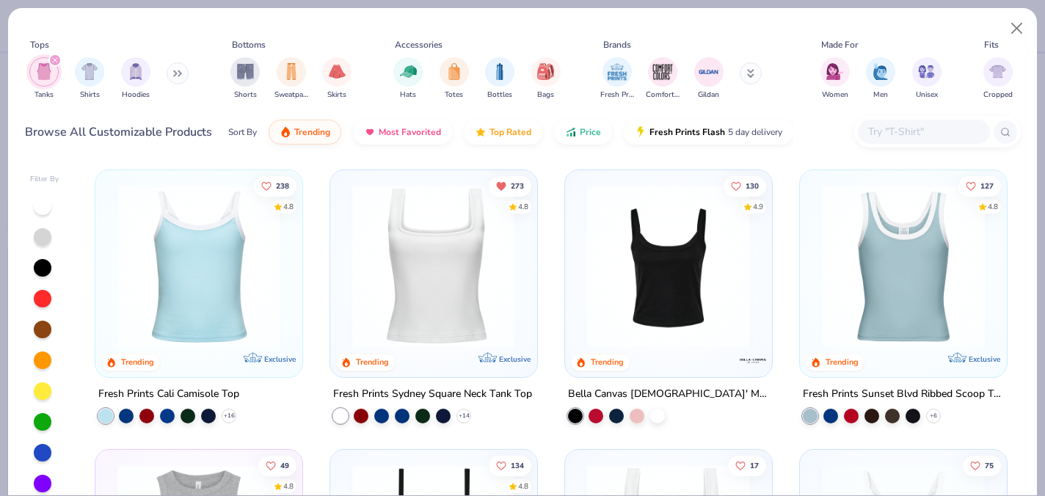
click at [54, 59] on icon "filter for Tanks" at bounding box center [55, 60] width 6 height 6
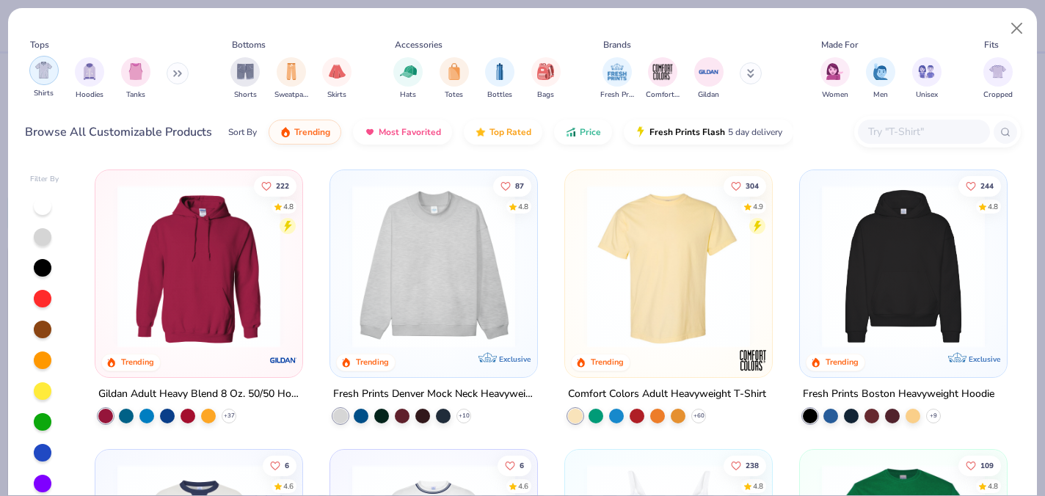
click at [43, 76] on img "filter for Shirts" at bounding box center [43, 70] width 17 height 17
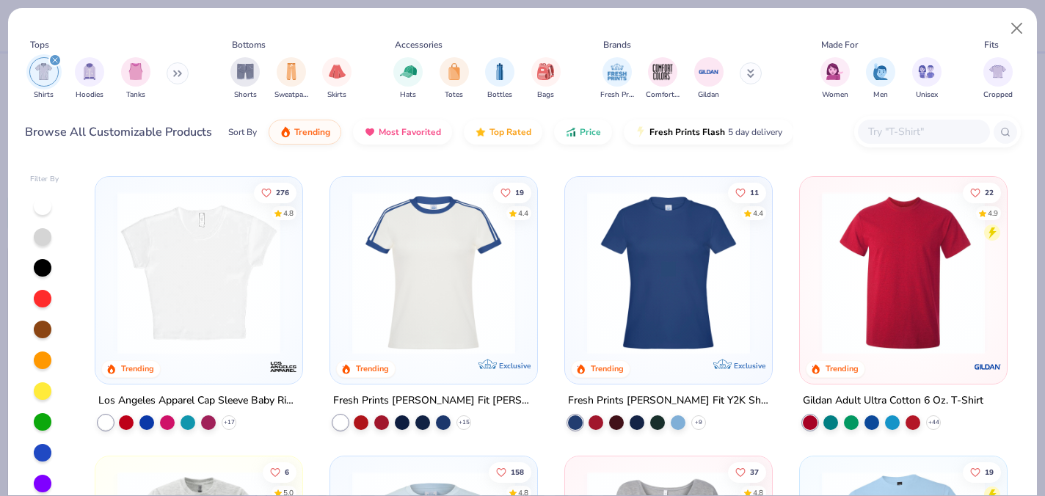
scroll to position [274, 0]
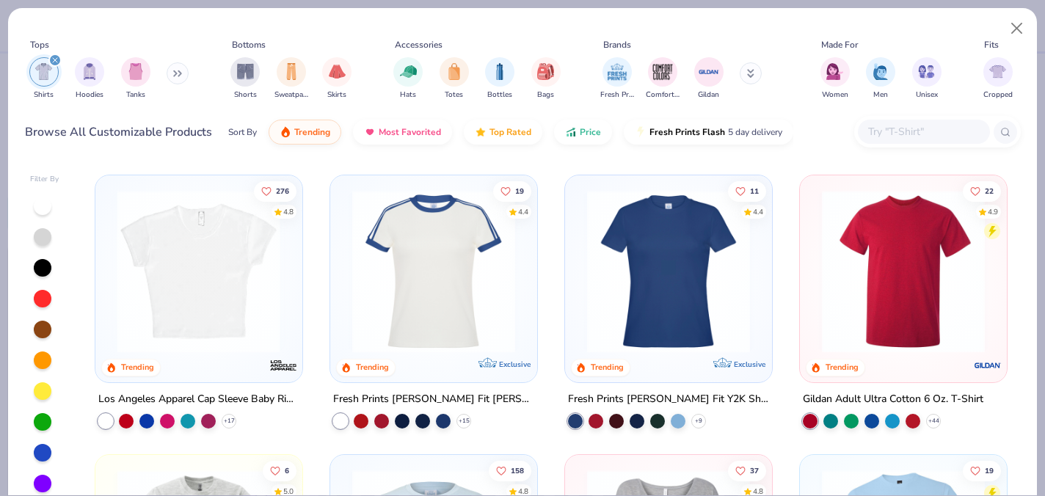
click at [249, 295] on img at bounding box center [199, 271] width 178 height 163
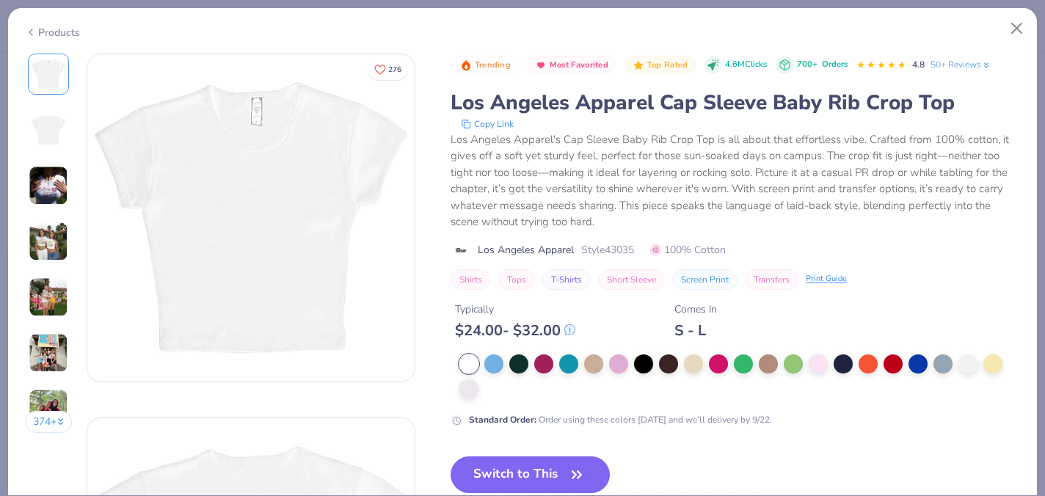
click at [53, 241] on img at bounding box center [49, 242] width 40 height 40
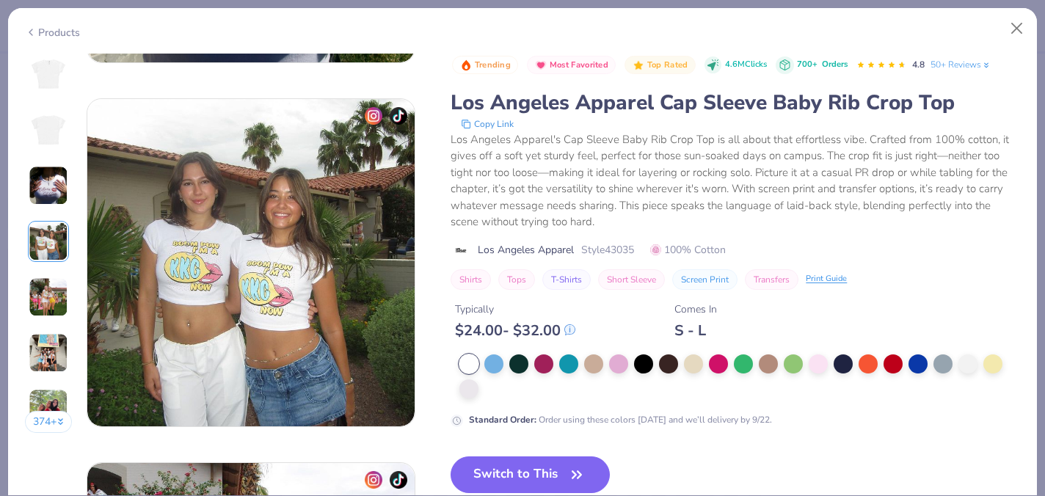
scroll to position [1092, 0]
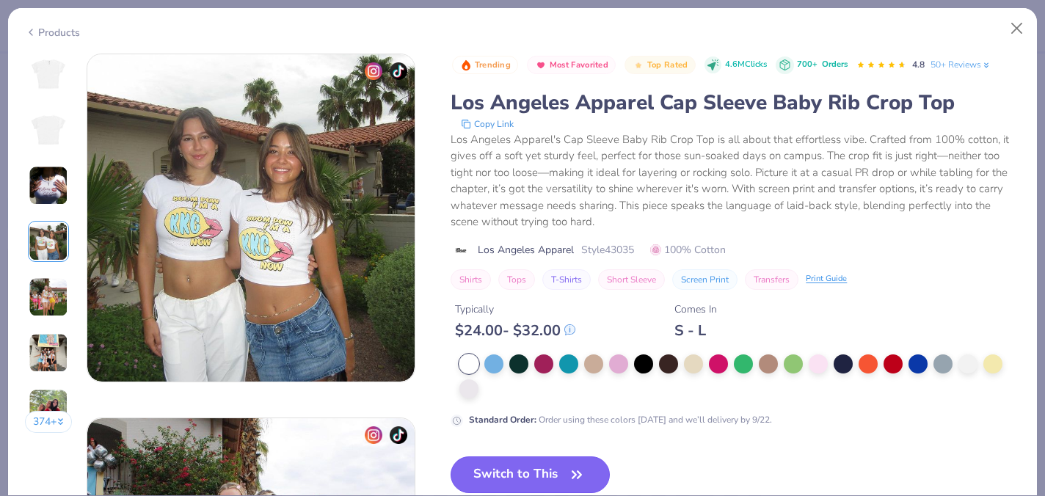
click at [551, 462] on button "Switch to This" at bounding box center [530, 474] width 159 height 37
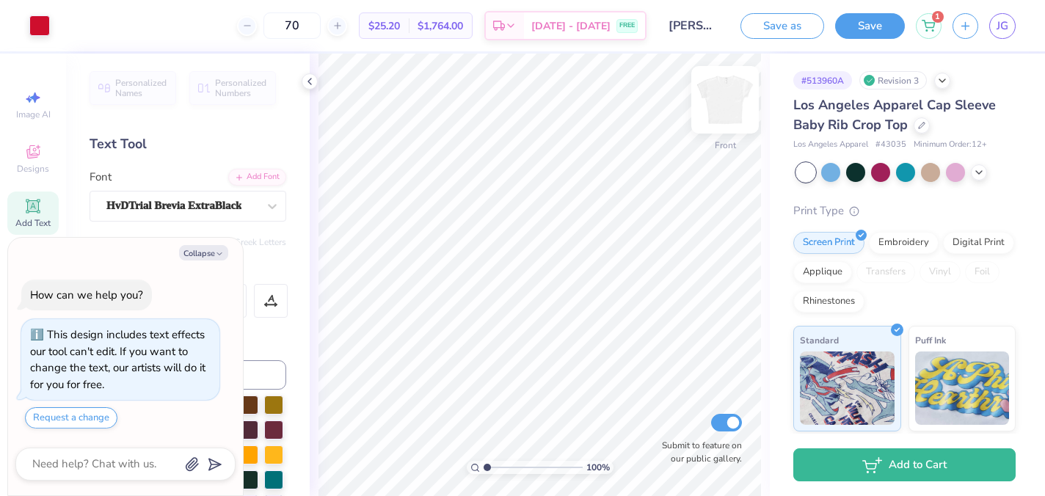
click at [720, 109] on img at bounding box center [725, 99] width 59 height 59
click at [719, 118] on img at bounding box center [725, 99] width 59 height 59
click at [923, 123] on icon at bounding box center [921, 123] width 7 height 7
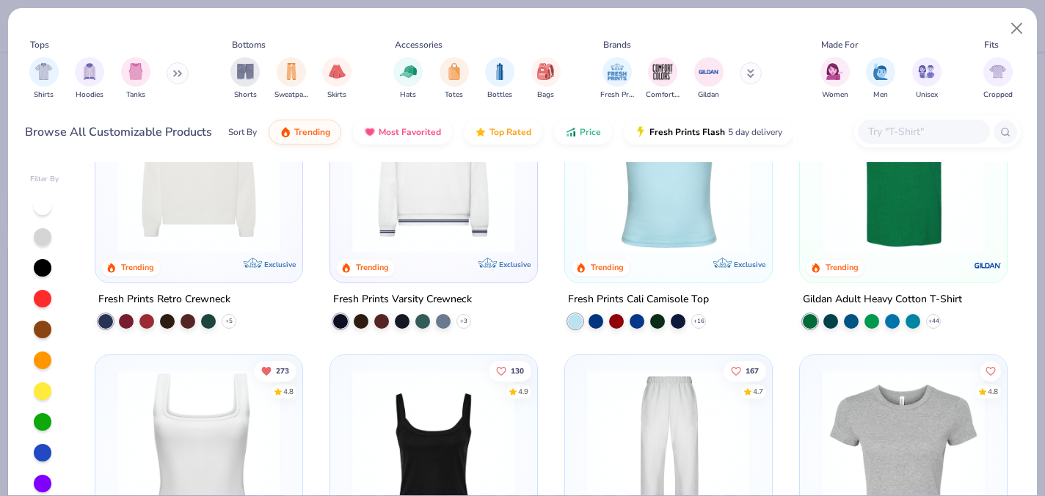
scroll to position [705, 0]
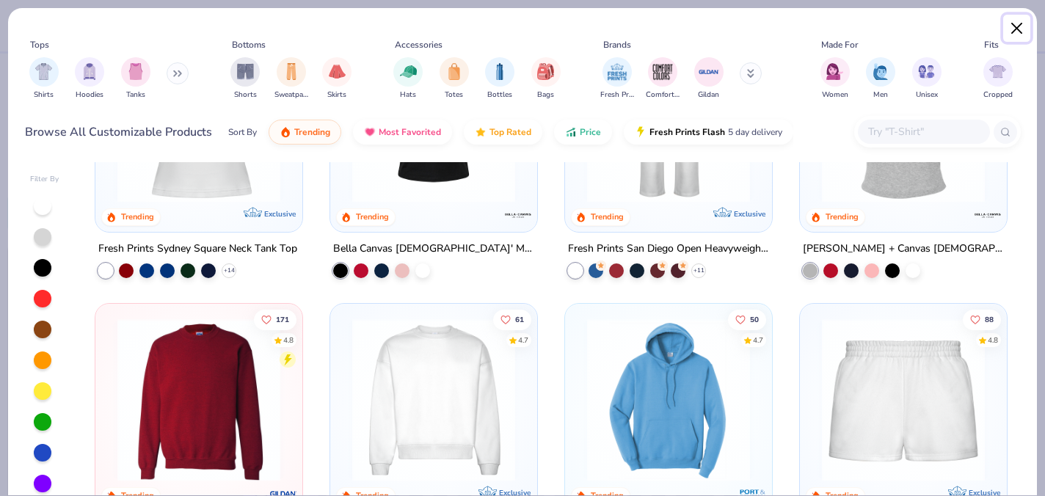
click at [1016, 23] on button "Close" at bounding box center [1017, 29] width 28 height 28
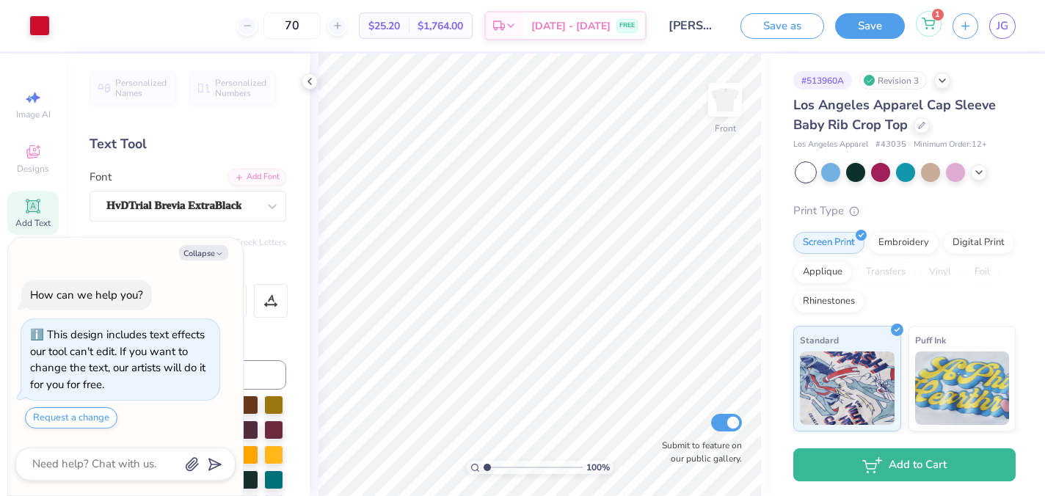
click at [937, 21] on div "1" at bounding box center [929, 24] width 26 height 26
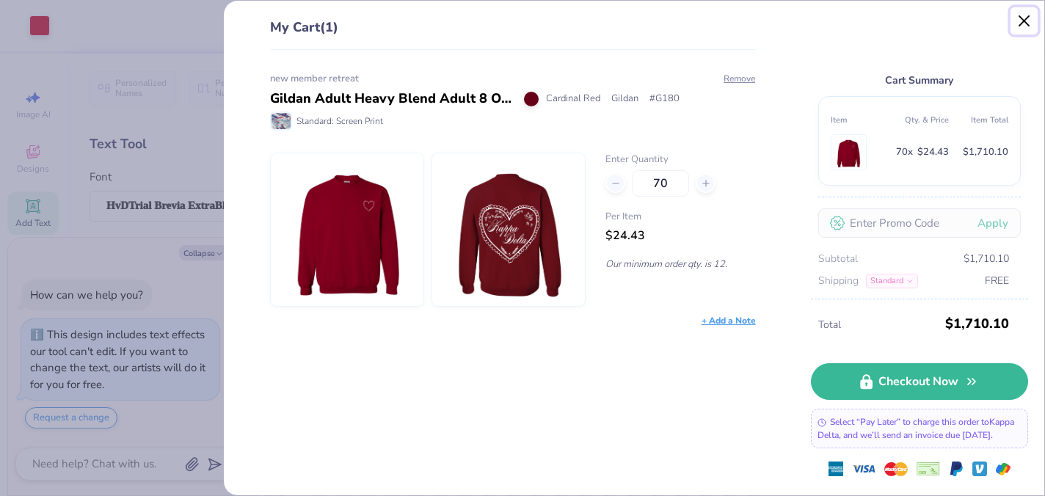
click at [1020, 20] on button "Close" at bounding box center [1025, 21] width 28 height 28
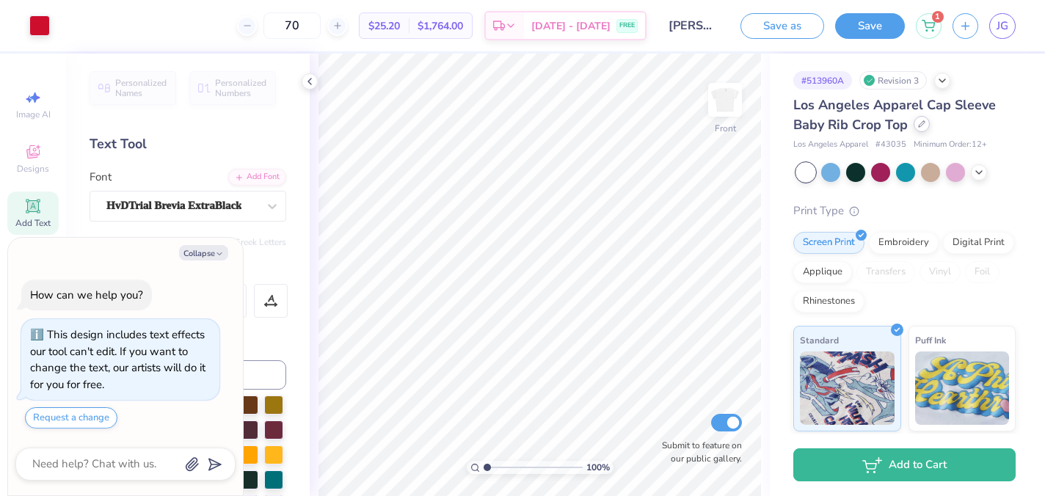
click at [918, 123] on icon at bounding box center [921, 123] width 7 height 7
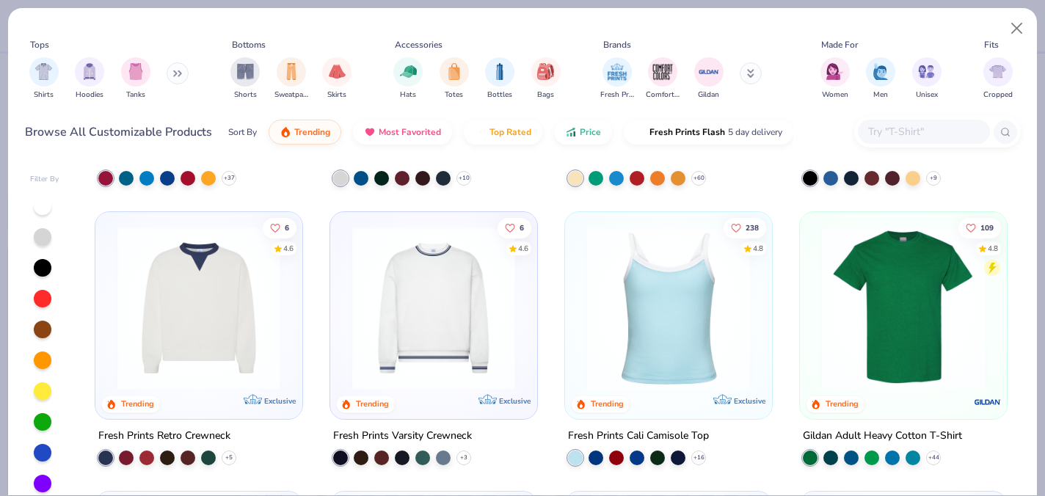
scroll to position [223, 0]
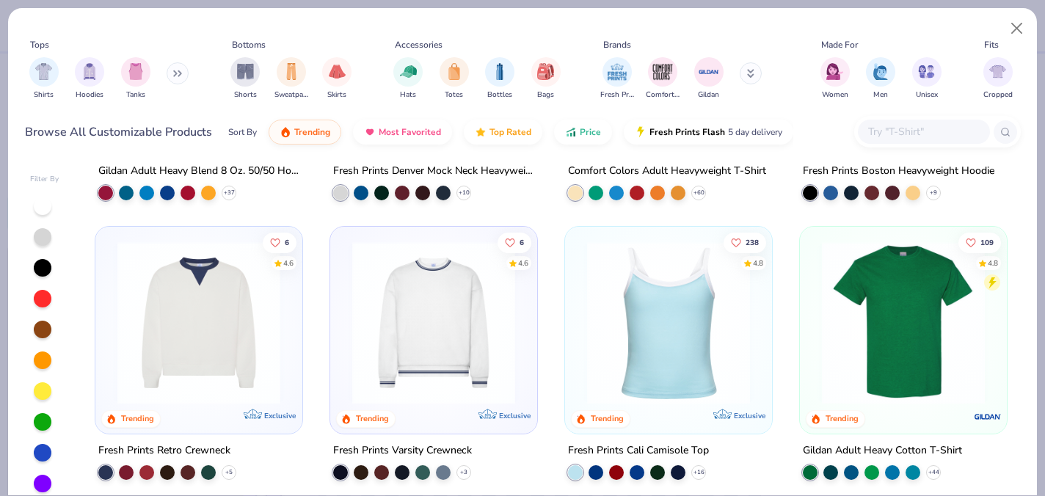
click at [114, 69] on div "Shirts Hoodies Tanks" at bounding box center [109, 78] width 169 height 54
click at [133, 69] on img "filter for Tanks" at bounding box center [136, 70] width 16 height 17
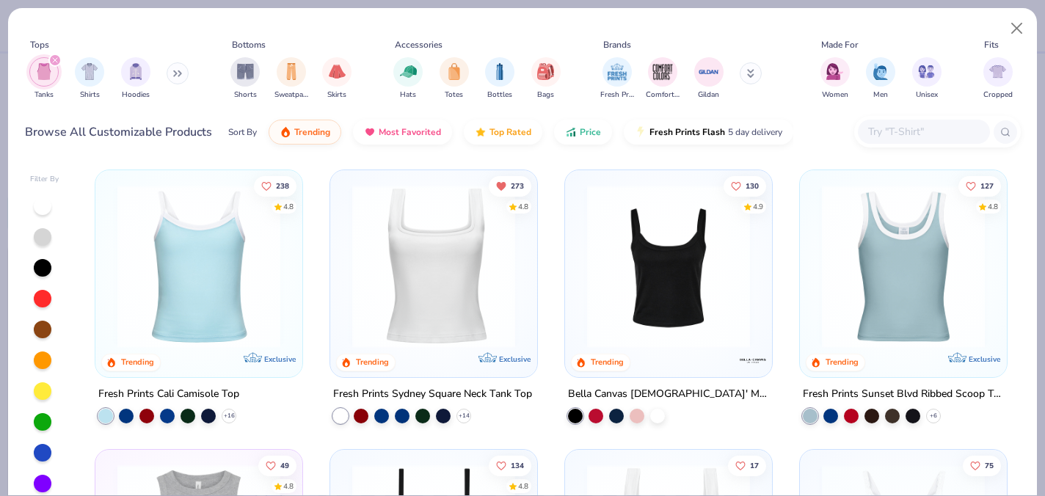
click at [377, 280] on img at bounding box center [434, 266] width 178 height 163
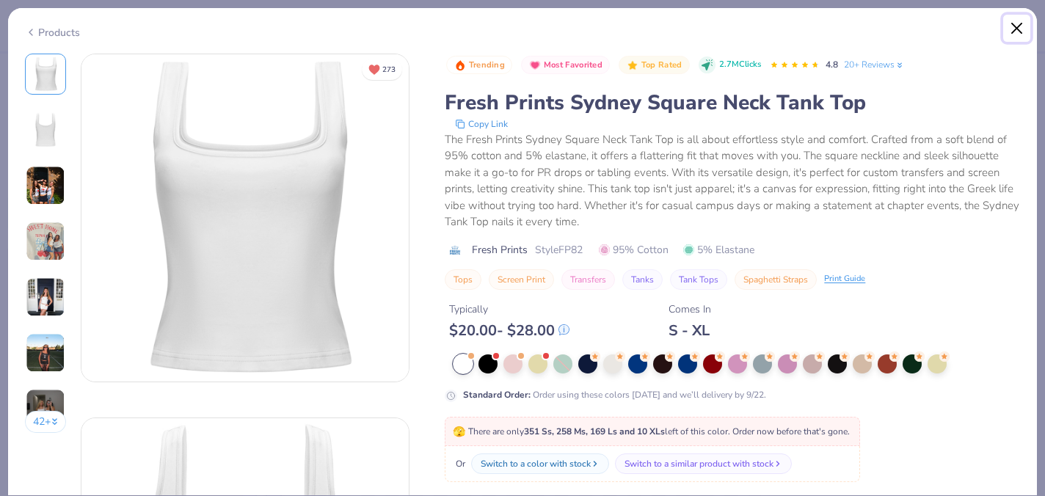
click at [1017, 25] on button "Close" at bounding box center [1017, 29] width 28 height 28
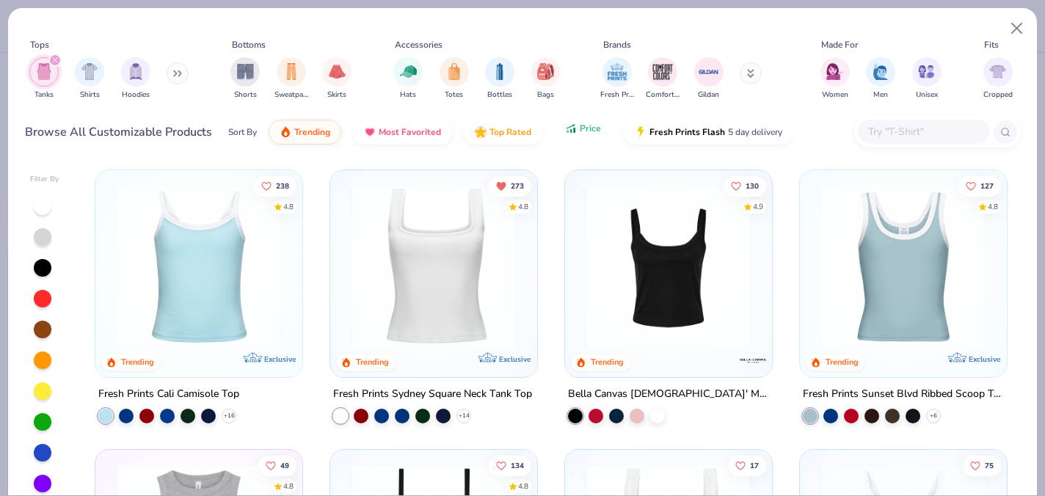
click at [572, 120] on button "Price" at bounding box center [583, 128] width 58 height 25
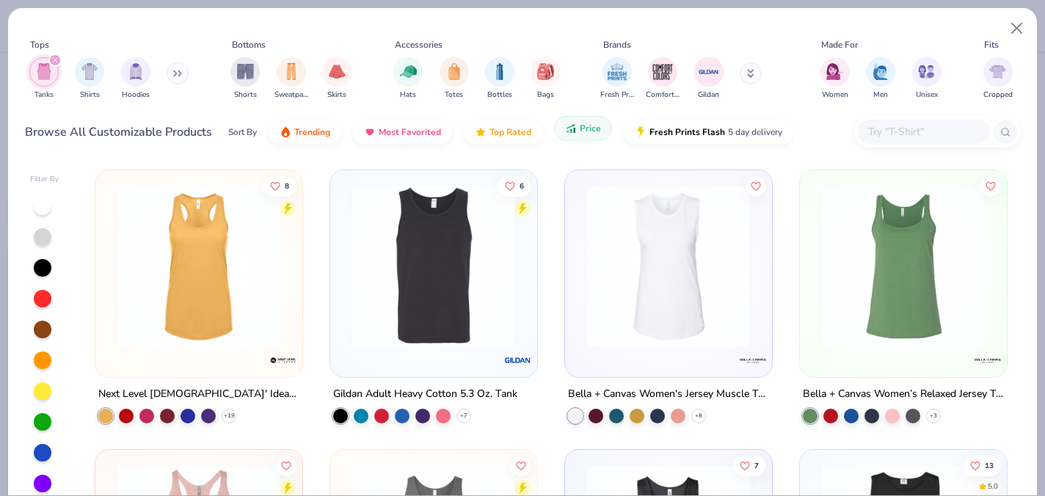
click at [572, 120] on button "Price" at bounding box center [583, 128] width 58 height 25
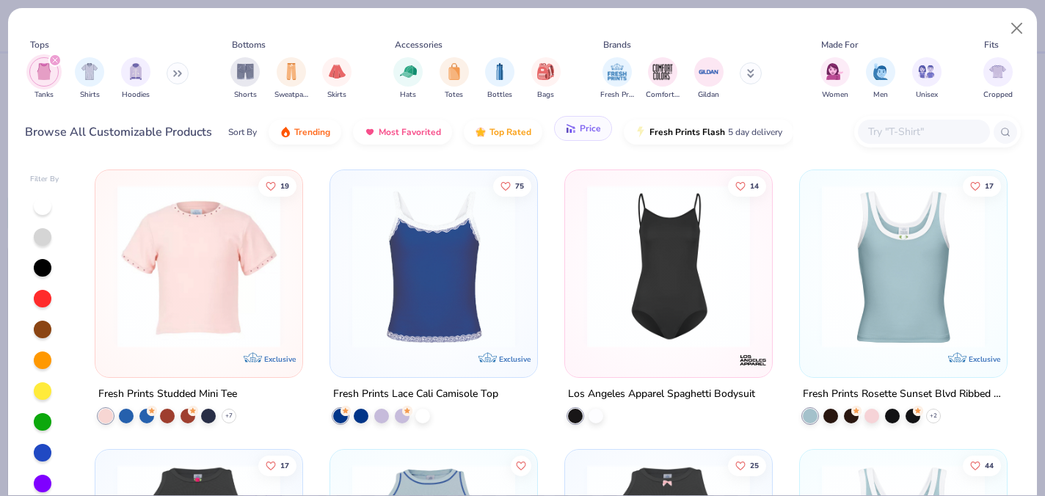
click at [593, 133] on span "Price" at bounding box center [590, 129] width 21 height 12
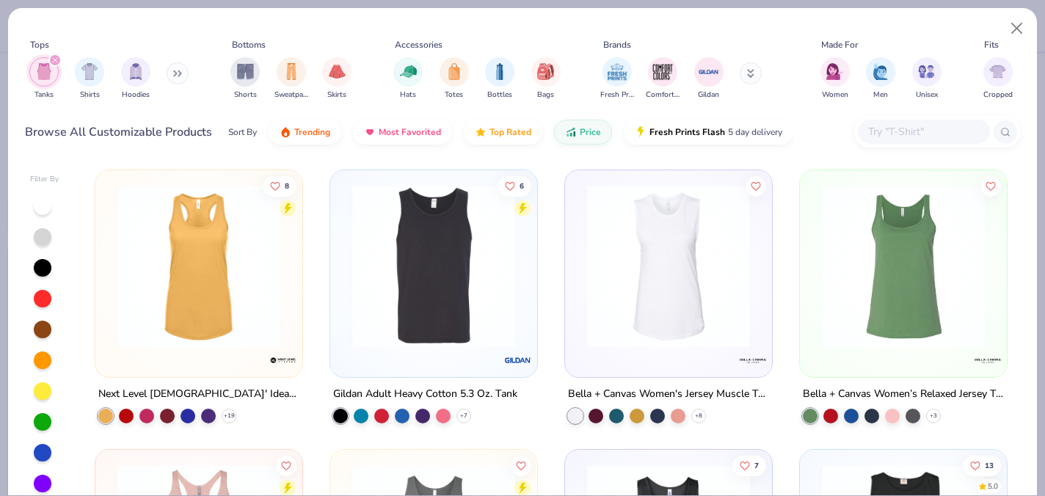
click at [51, 58] on div "filter for Tanks" at bounding box center [54, 60] width 13 height 13
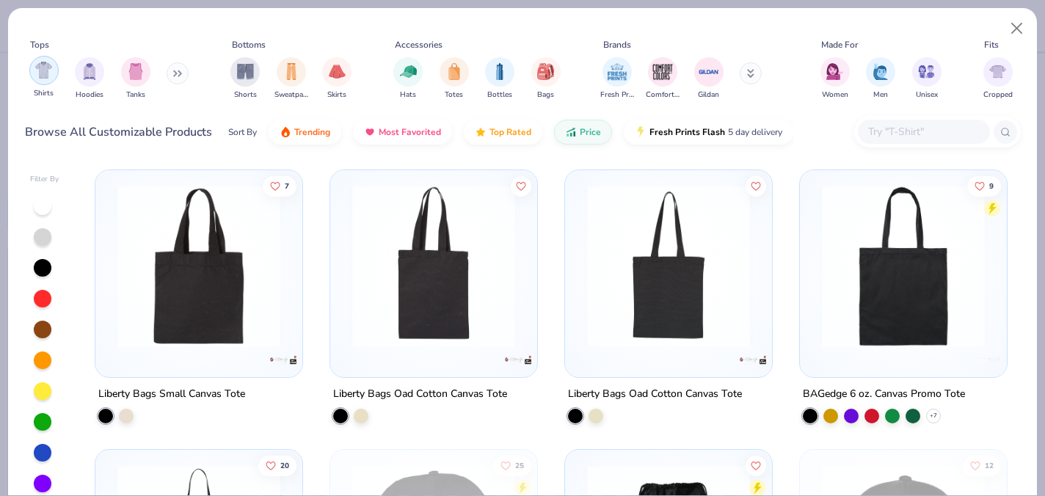
click at [33, 75] on div "filter for Shirts" at bounding box center [43, 70] width 29 height 29
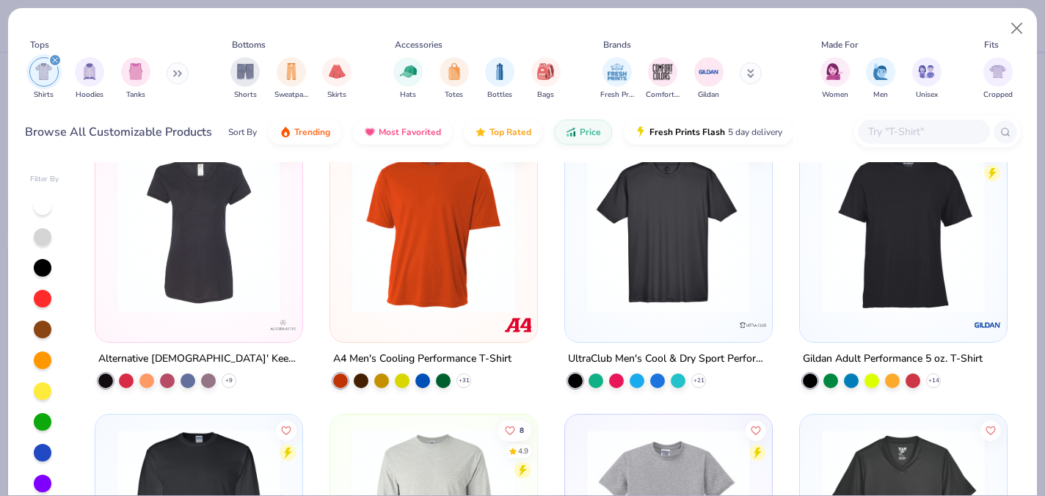
scroll to position [2609, 0]
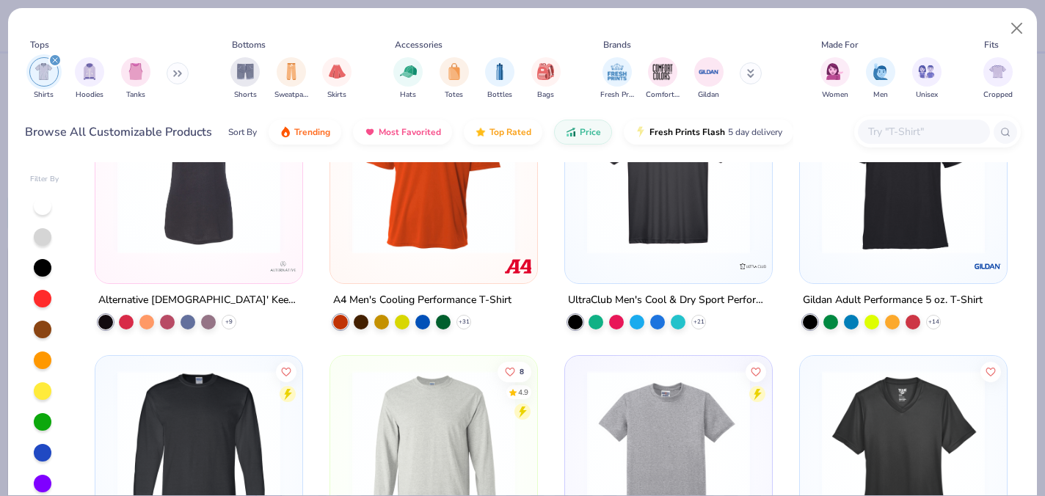
click at [54, 61] on icon "filter for Shirts" at bounding box center [55, 60] width 6 height 6
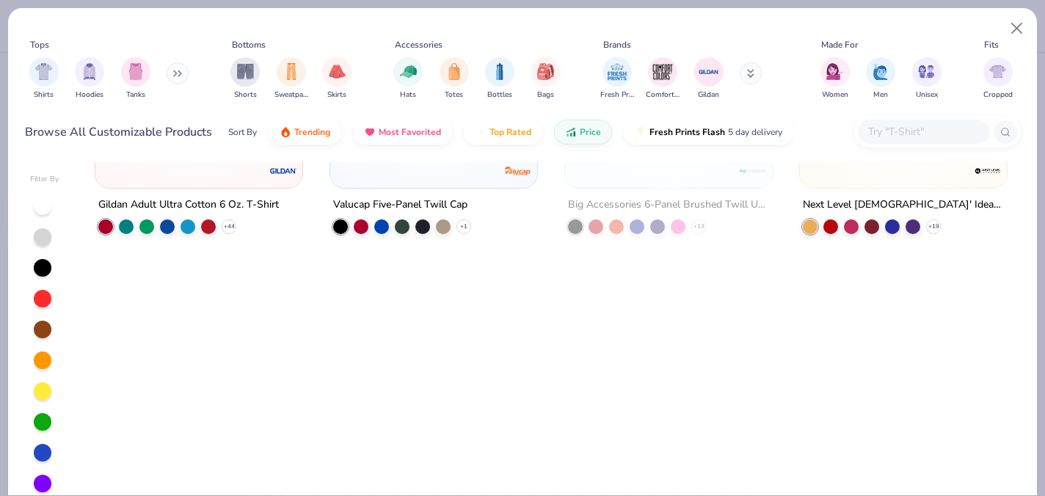
scroll to position [1306, 0]
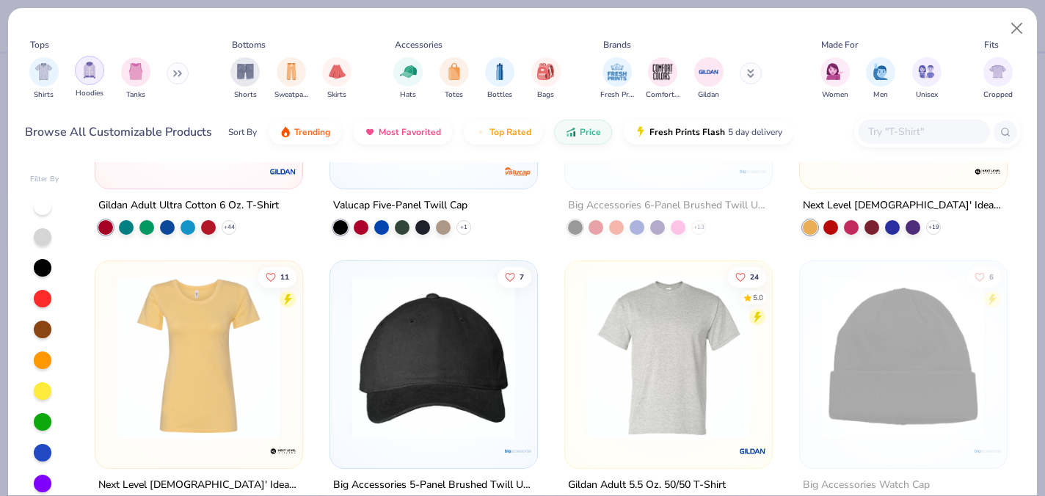
click at [92, 68] on img "filter for Hoodies" at bounding box center [89, 70] width 16 height 17
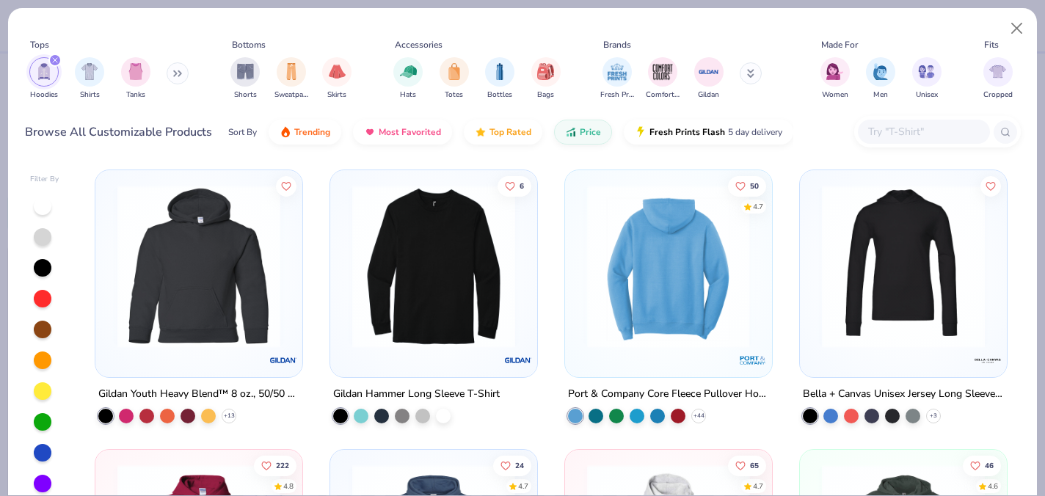
click at [625, 294] on div at bounding box center [668, 266] width 532 height 163
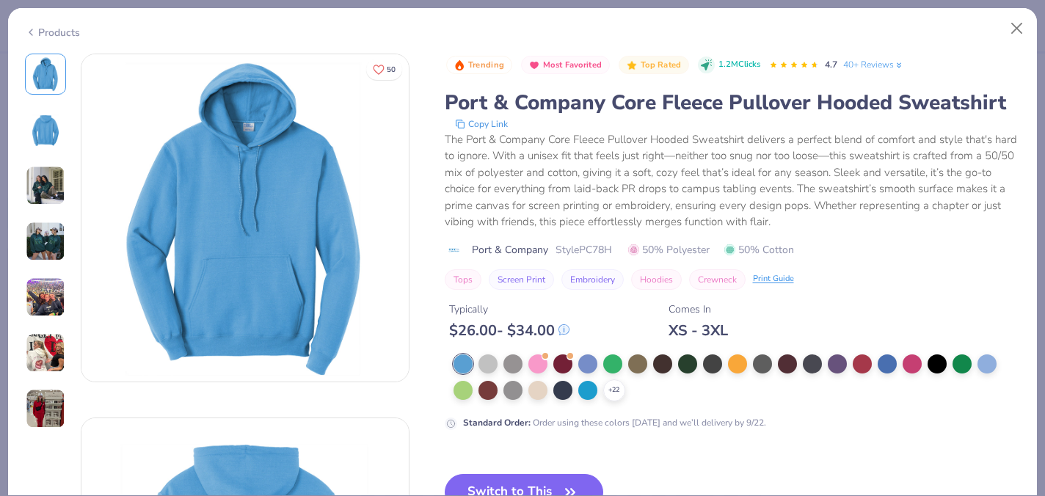
click at [43, 177] on img at bounding box center [46, 186] width 40 height 40
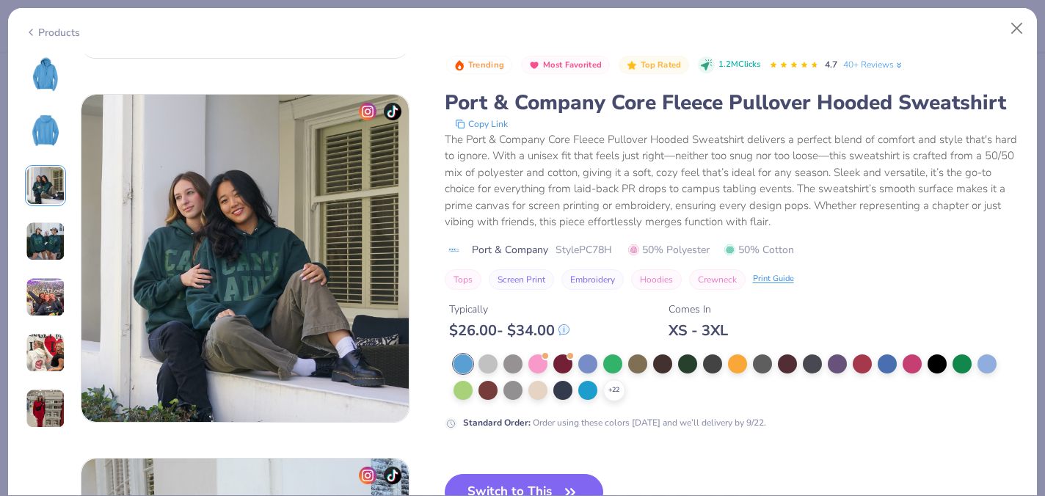
scroll to position [728, 0]
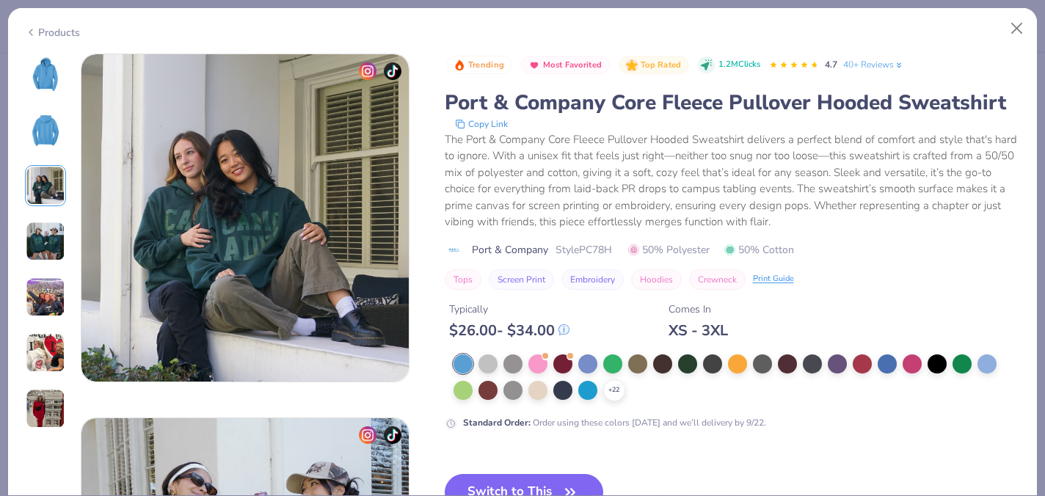
click at [41, 235] on img at bounding box center [46, 242] width 40 height 40
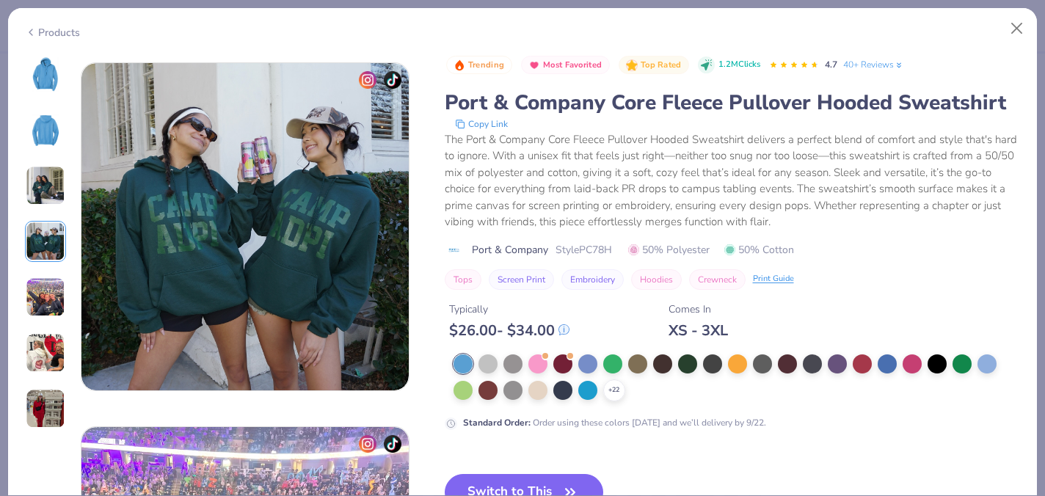
scroll to position [1092, 0]
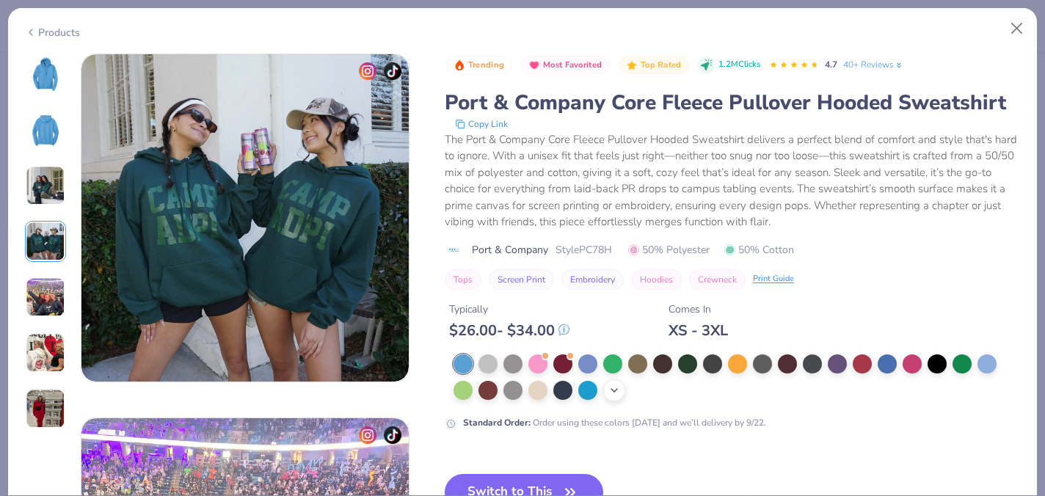
click at [611, 390] on icon at bounding box center [614, 391] width 12 height 12
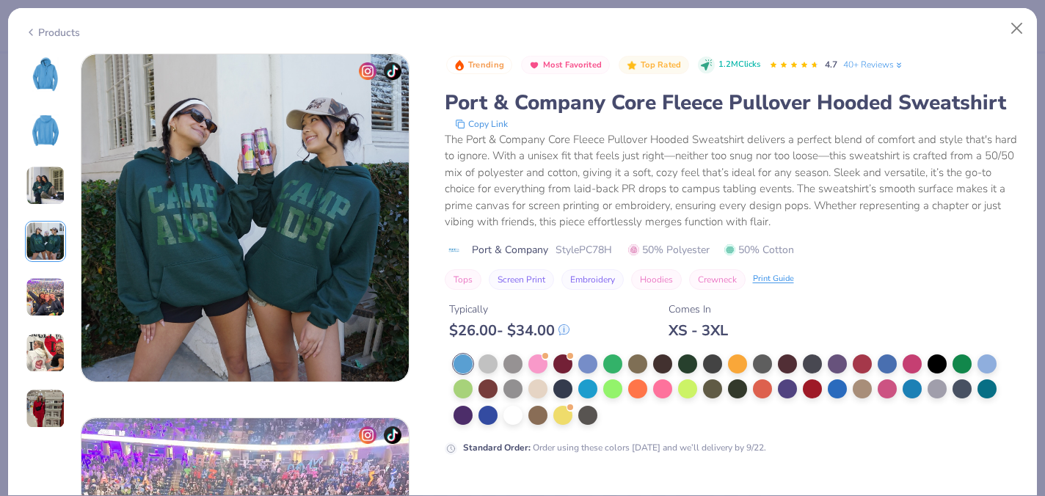
click at [610, 429] on div "Standard Order : Order using these colors [DATE] and we’ll delivery by 9/22." at bounding box center [733, 404] width 576 height 101
click at [610, 408] on div at bounding box center [737, 390] width 567 height 72
click at [517, 412] on div at bounding box center [512, 413] width 19 height 19
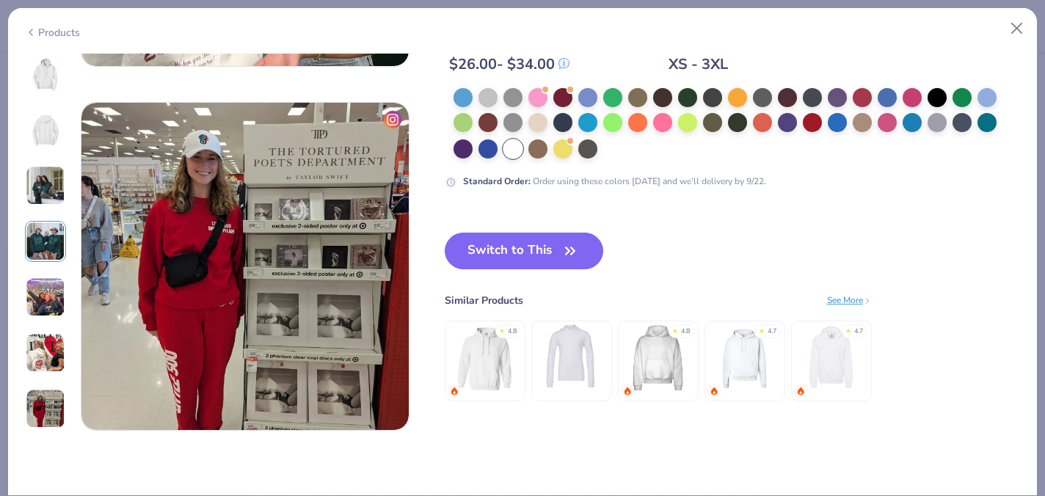
scroll to position [2135, 0]
click at [555, 256] on button "Switch to This" at bounding box center [524, 251] width 159 height 37
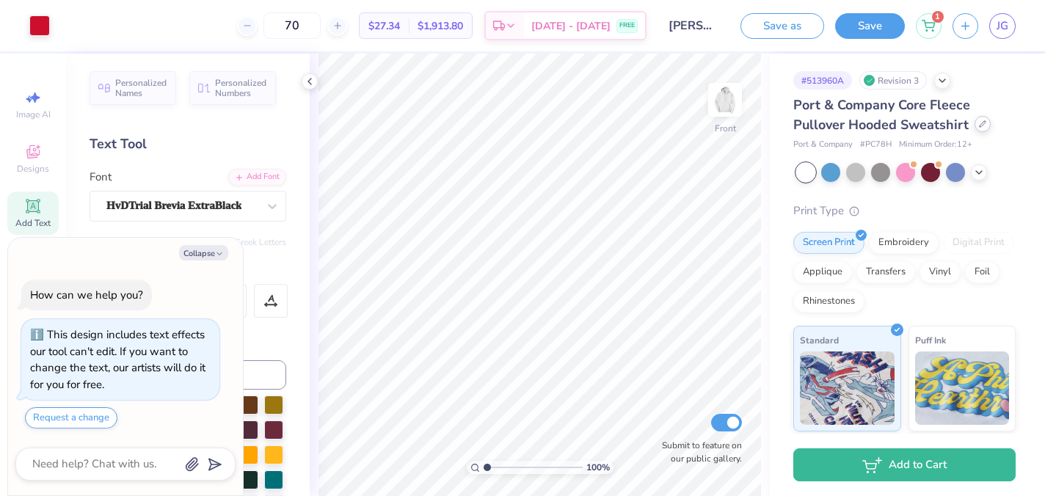
click at [979, 123] on icon at bounding box center [982, 123] width 7 height 7
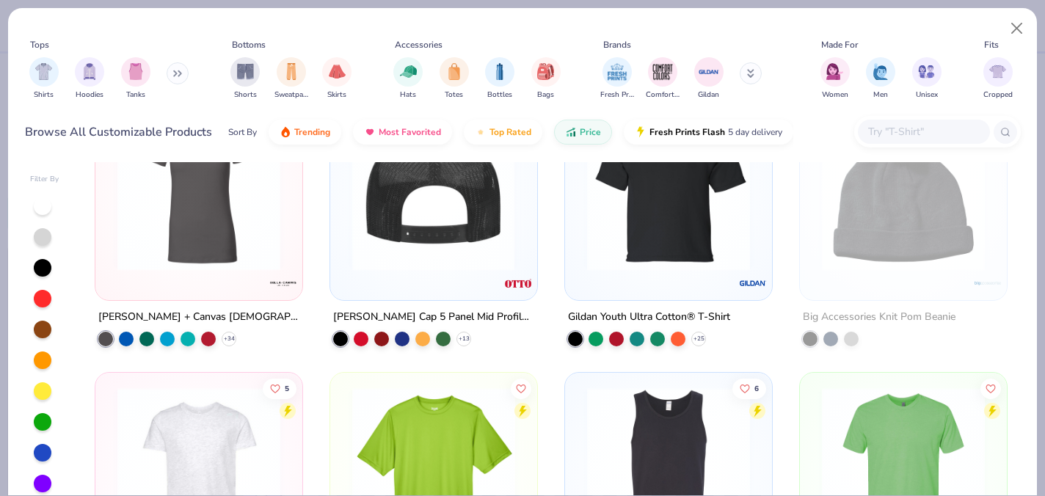
scroll to position [3168, 0]
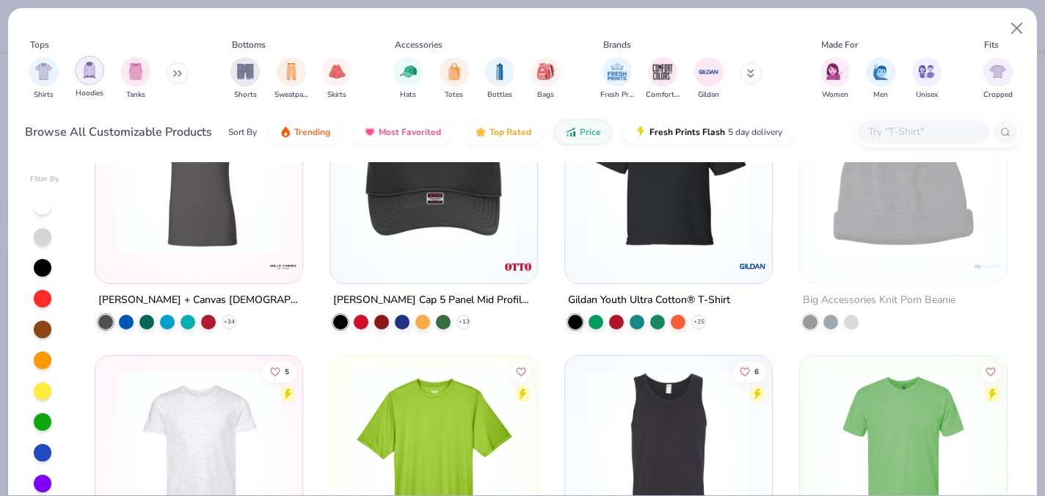
click at [87, 69] on img "filter for Hoodies" at bounding box center [89, 70] width 16 height 17
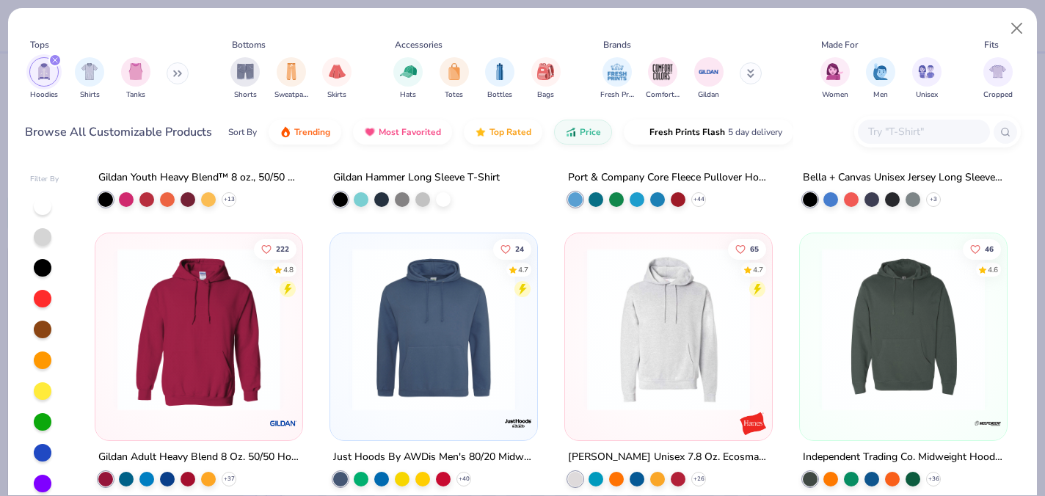
scroll to position [218, 0]
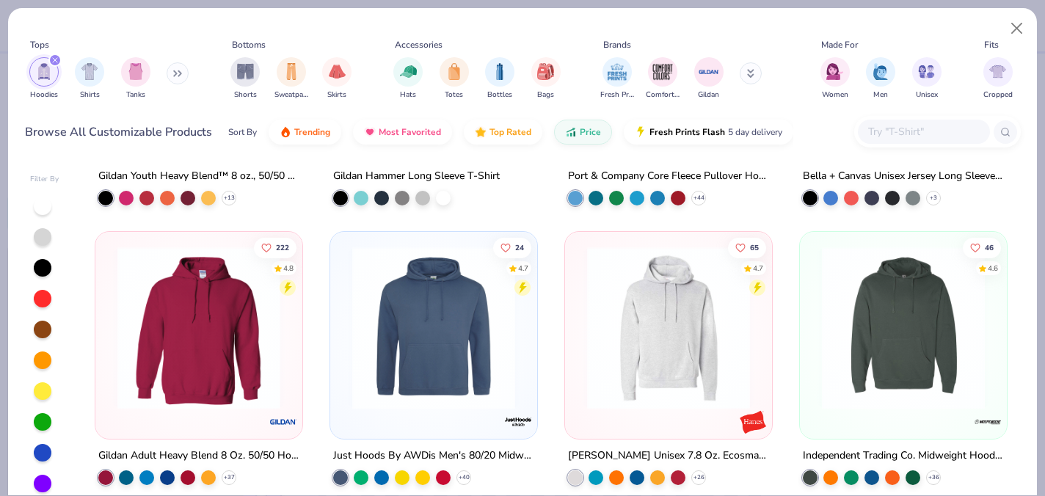
click at [225, 326] on img at bounding box center [199, 328] width 178 height 163
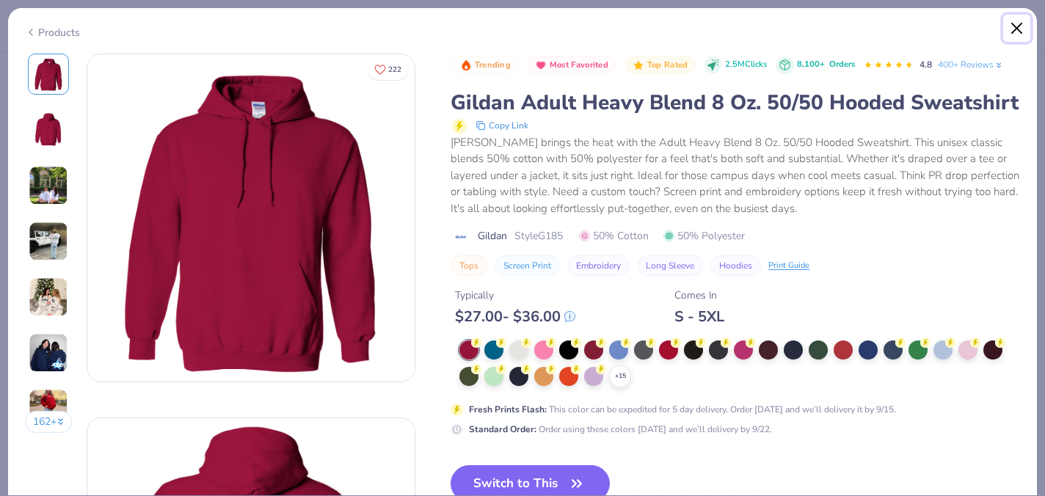
click at [1024, 23] on button "Close" at bounding box center [1017, 29] width 28 height 28
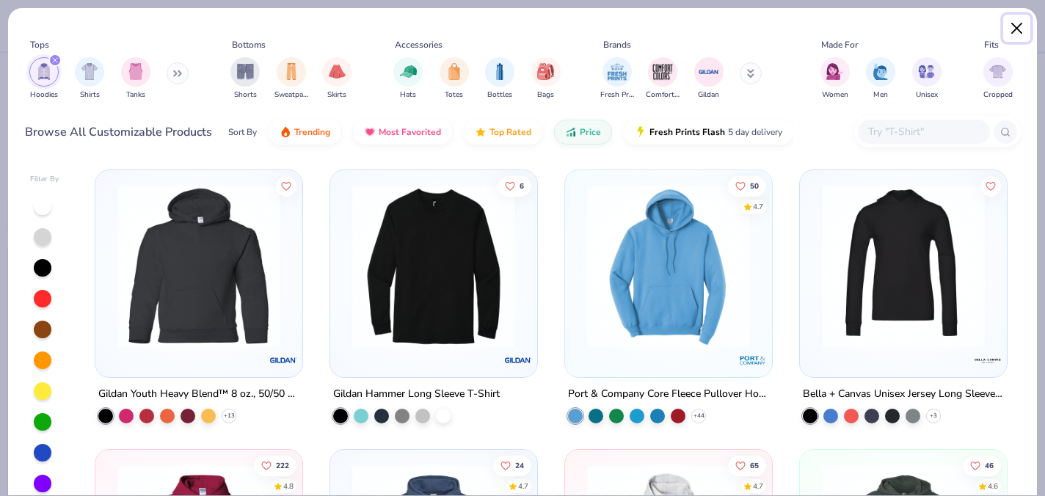
click at [1016, 35] on button "Close" at bounding box center [1017, 29] width 28 height 28
type textarea "x"
